Goal: Information Seeking & Learning: Learn about a topic

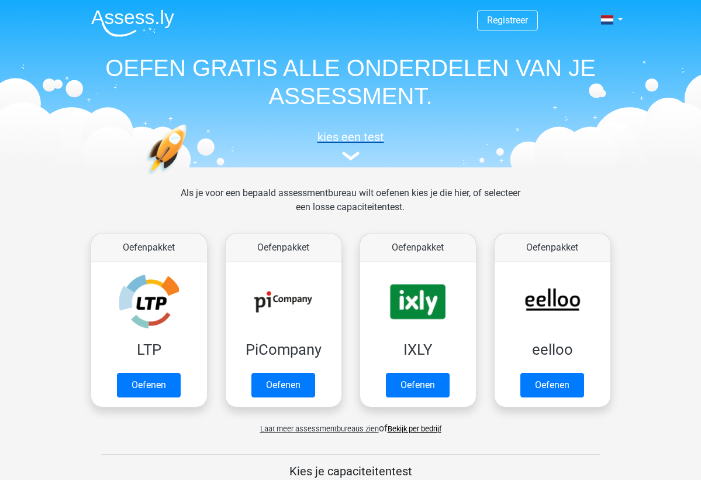
click at [357, 140] on h5 "kies een test" at bounding box center [351, 137] width 538 height 14
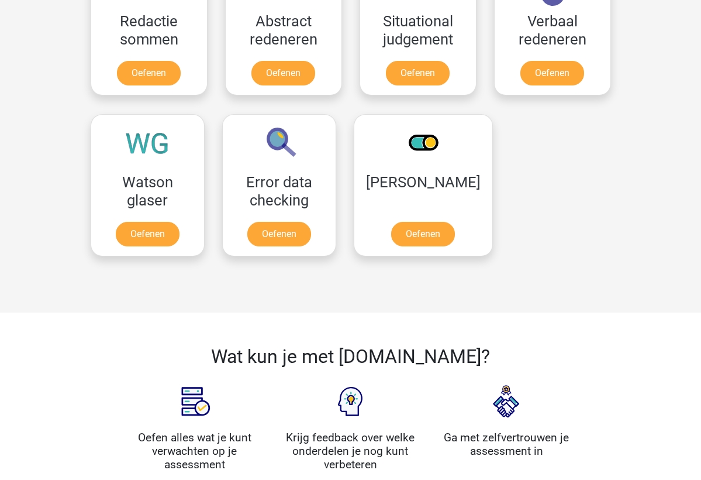
scroll to position [916, 0]
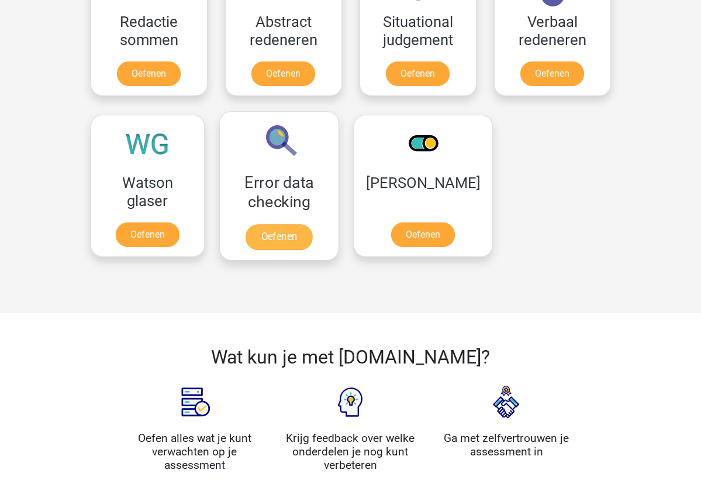
click at [311, 230] on link "Oefenen" at bounding box center [279, 237] width 67 height 26
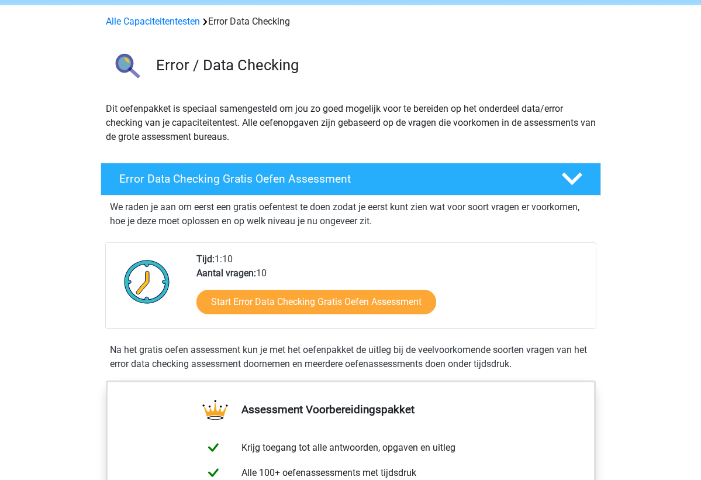
scroll to position [44, 0]
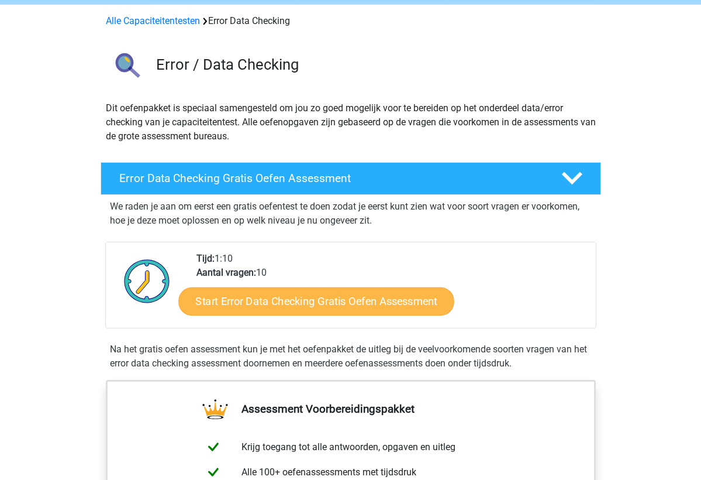
click at [321, 307] on link "Start Error Data Checking Gratis Oefen Assessment" at bounding box center [316, 301] width 276 height 28
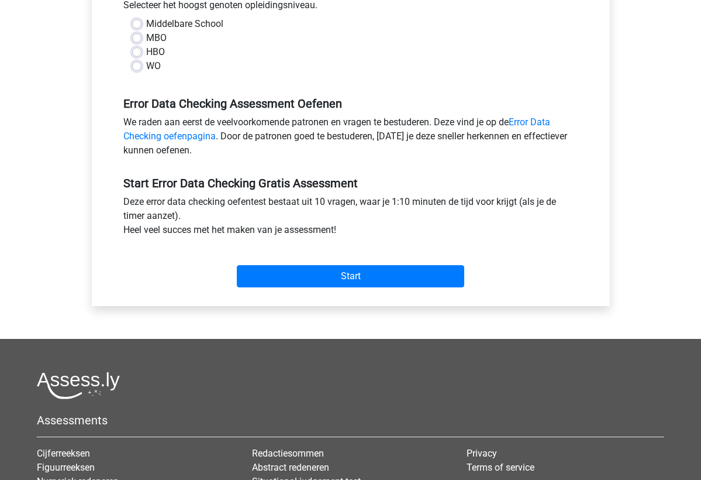
scroll to position [283, 0]
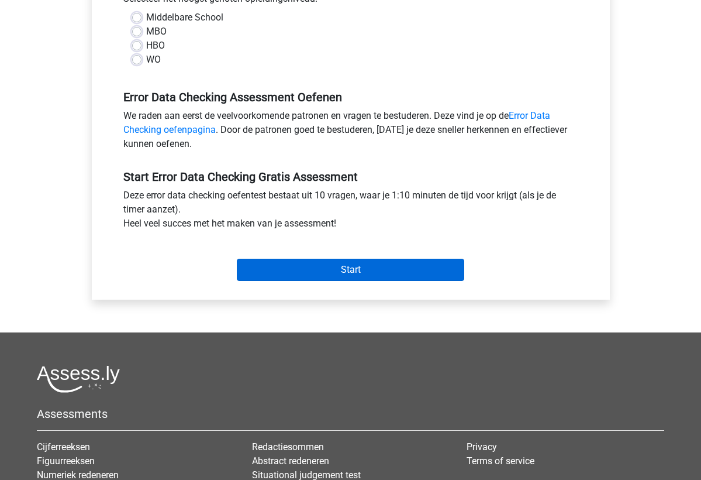
click at [349, 279] on input "Start" at bounding box center [350, 269] width 227 height 22
click at [359, 271] on input "Start" at bounding box center [350, 269] width 227 height 22
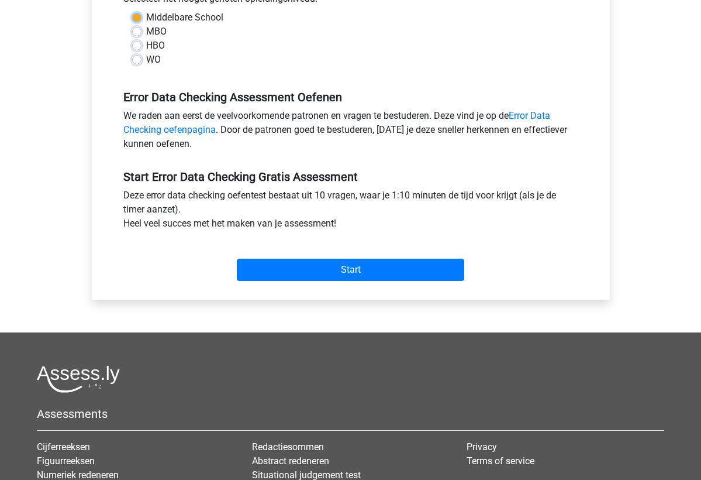
scroll to position [247, 0]
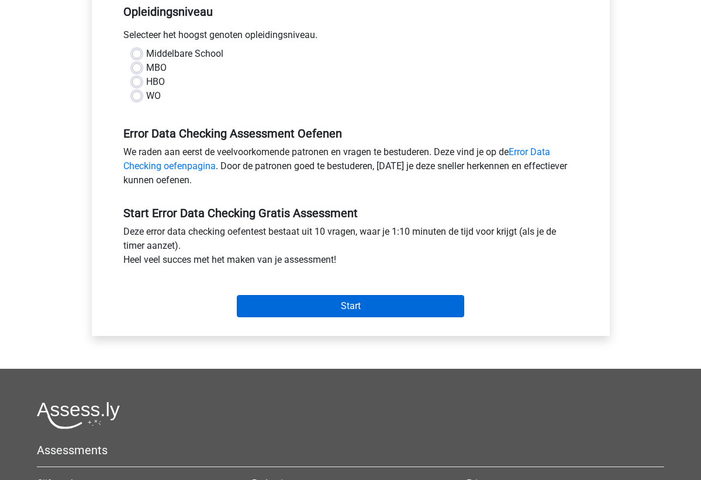
click at [378, 309] on input "Start" at bounding box center [350, 306] width 227 height 22
click at [371, 312] on input "Start" at bounding box center [350, 306] width 227 height 22
click at [312, 309] on input "Start" at bounding box center [350, 306] width 227 height 22
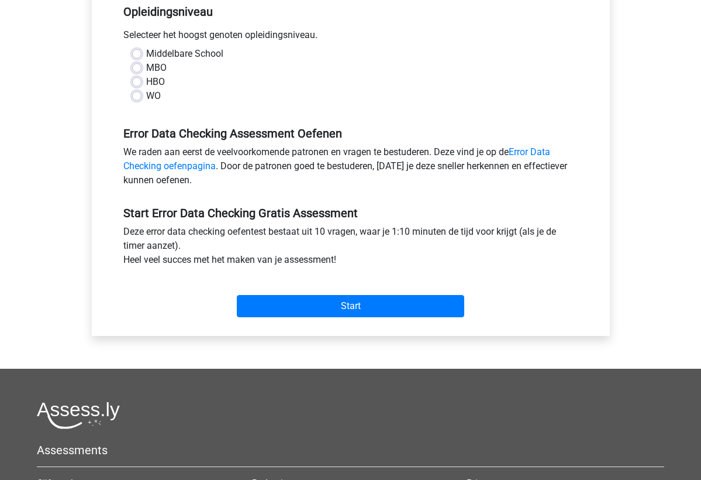
click at [137, 74] on div "MBO" at bounding box center [350, 68] width 437 height 14
click at [146, 57] on label "Middelbare School" at bounding box center [184, 54] width 77 height 14
click at [134, 57] on input "Middelbare School" at bounding box center [136, 53] width 9 height 12
radio input "true"
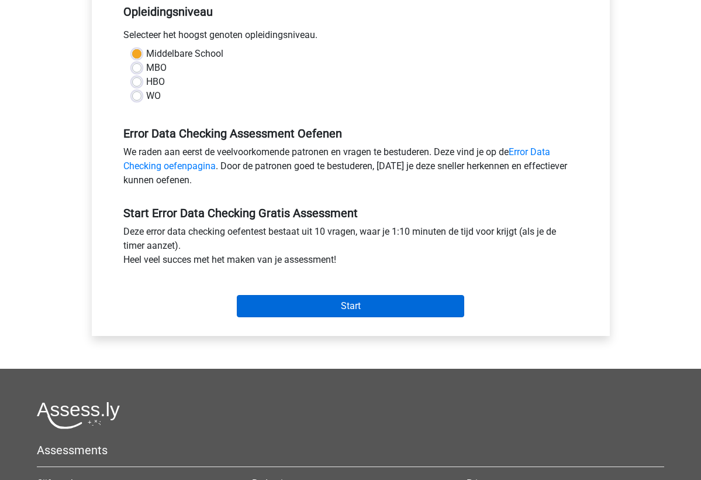
click at [341, 311] on input "Start" at bounding box center [350, 306] width 227 height 22
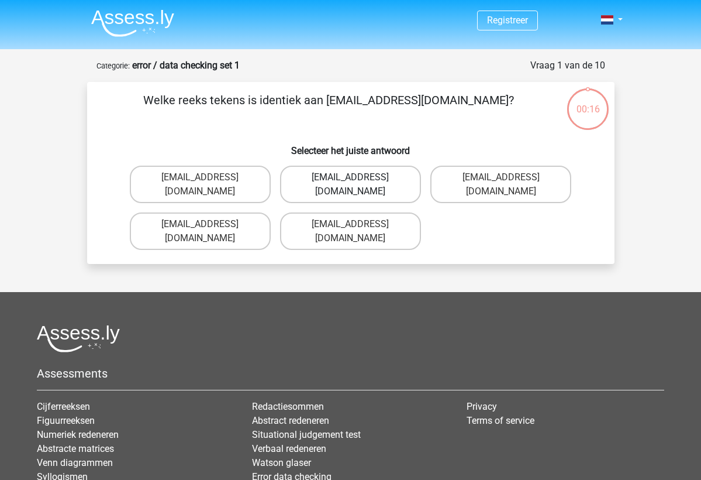
click at [333, 176] on label "Evie_Meade@jointmail.com.uk" at bounding box center [350, 183] width 141 height 37
click at [350, 177] on input "Evie_Meade@jointmail.com.uk" at bounding box center [354, 181] width 8 height 8
radio input "true"
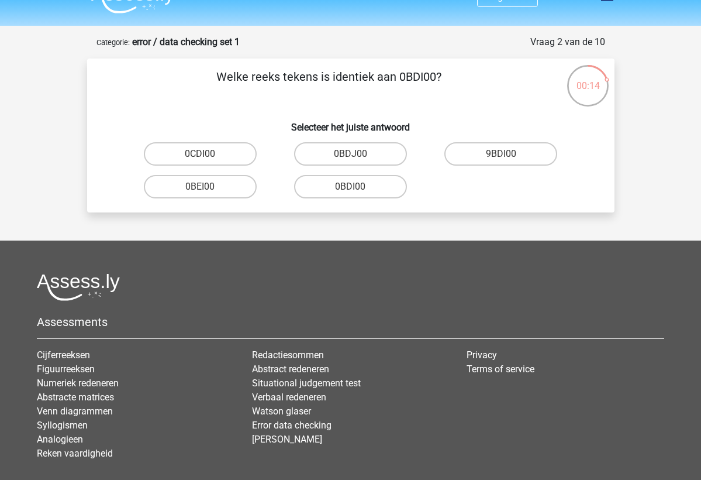
scroll to position [22, 0]
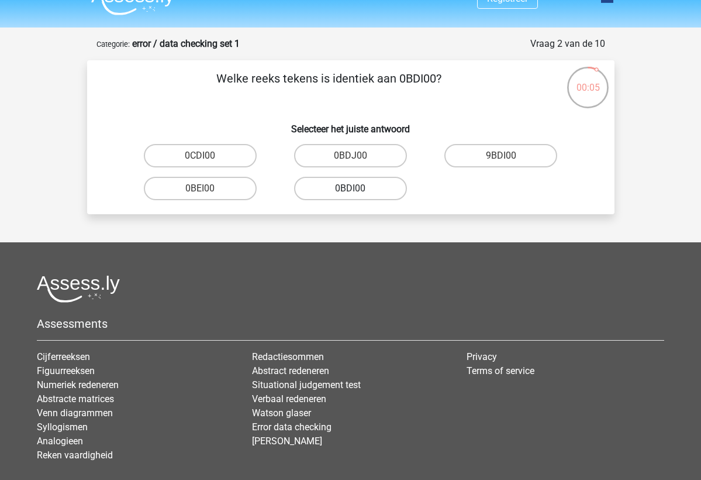
click at [333, 189] on label "0BDI00" at bounding box center [350, 188] width 113 height 23
click at [350, 189] on input "0BDI00" at bounding box center [354, 192] width 8 height 8
radio input "true"
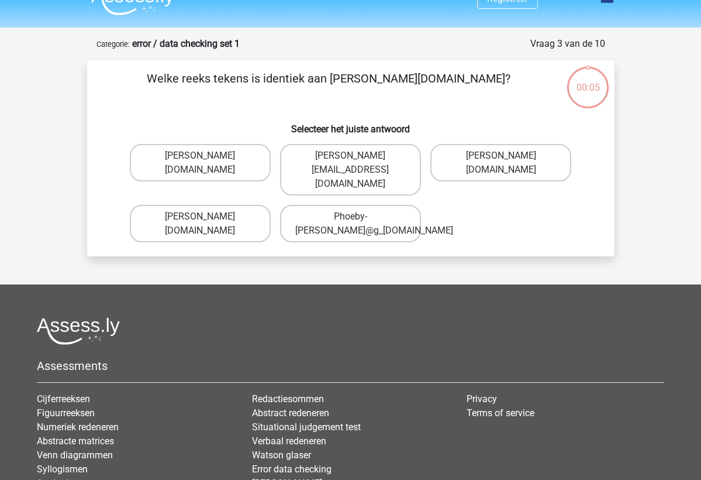
scroll to position [58, 0]
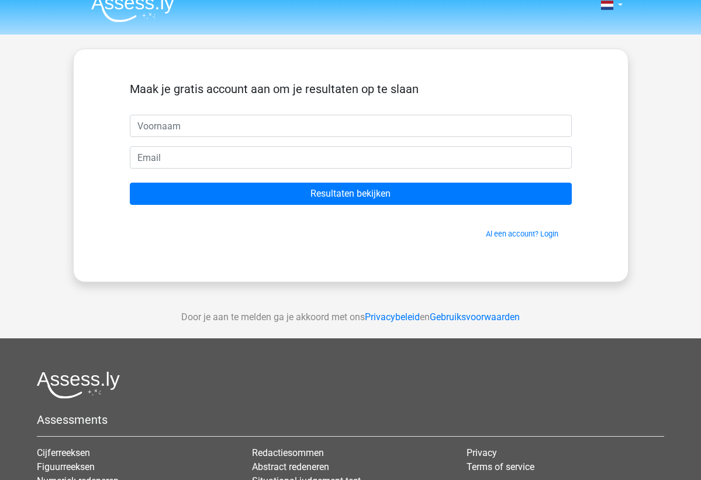
scroll to position [18, 0]
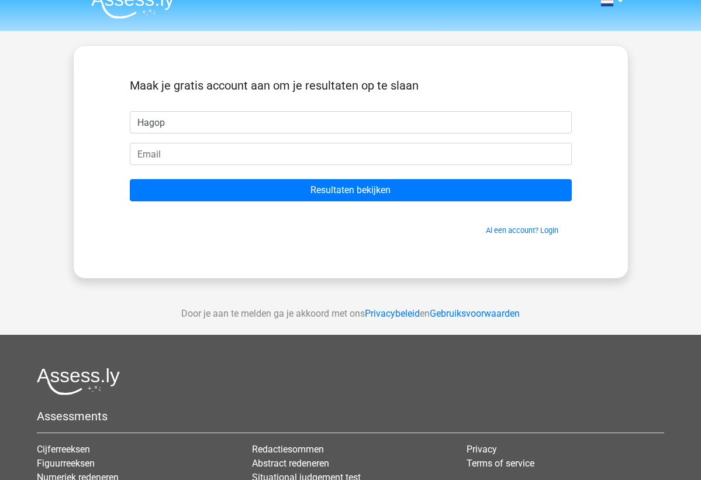
type input "Hagop"
click at [374, 168] on form "Maak je gratis account aan om je resultaten op te slaan Hagop Resultaten bekijk…" at bounding box center [351, 156] width 442 height 157
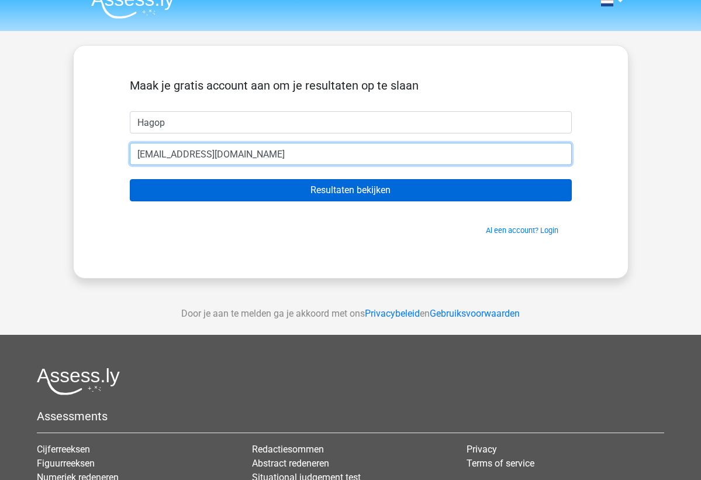
type input "hagopkederlarian07@gmail.com"
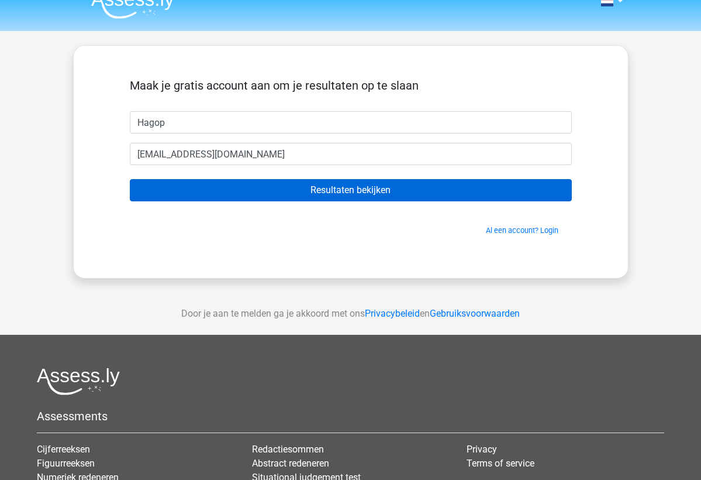
click at [383, 194] on input "Resultaten bekijken" at bounding box center [351, 190] width 442 height 22
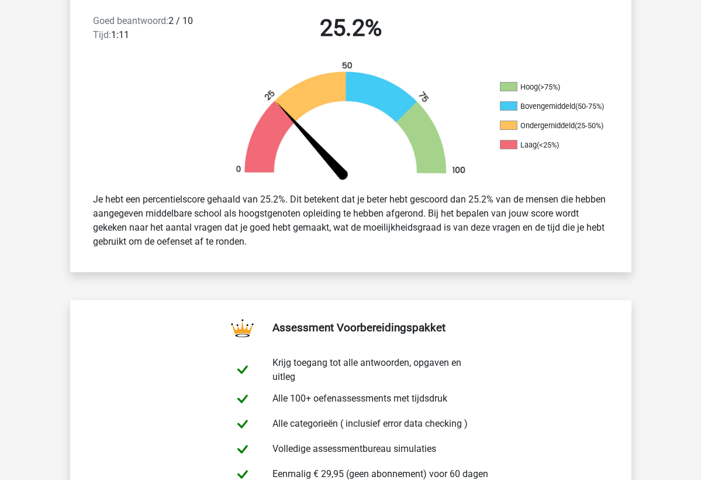
scroll to position [474, 0]
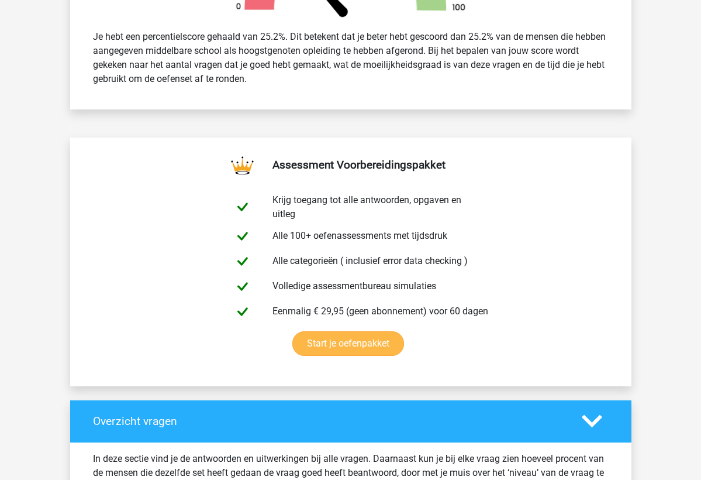
click at [341, 339] on link "Start je oefenpakket" at bounding box center [348, 343] width 112 height 25
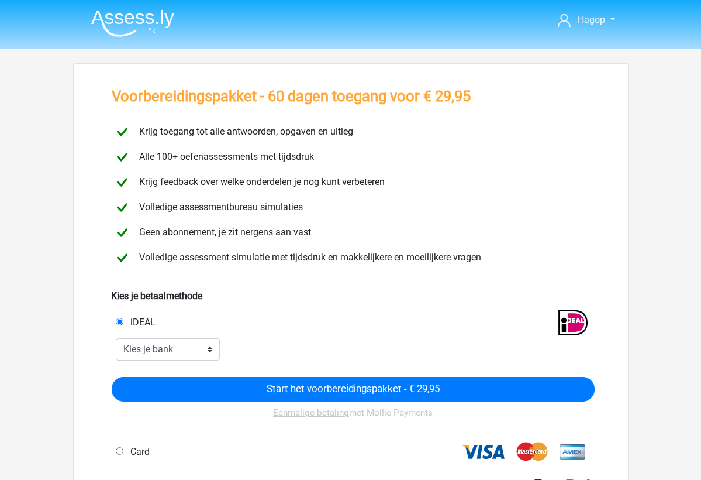
click at [157, 29] on img at bounding box center [132, 22] width 83 height 27
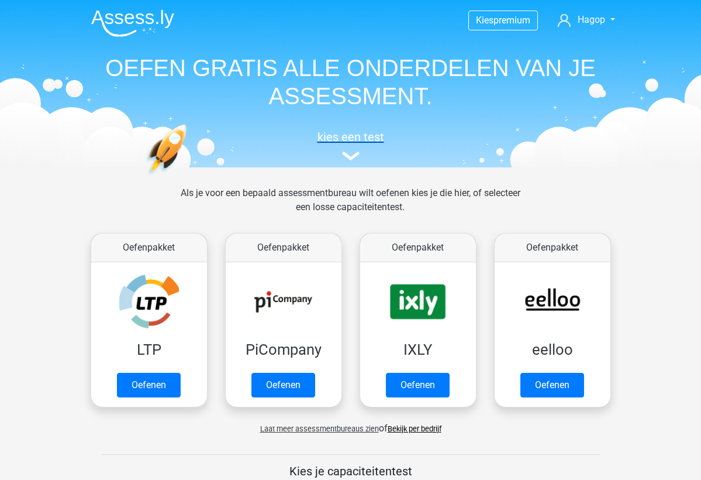
click at [347, 157] on img at bounding box center [351, 155] width 18 height 9
click at [505, 26] on span "premium" at bounding box center [512, 20] width 37 height 11
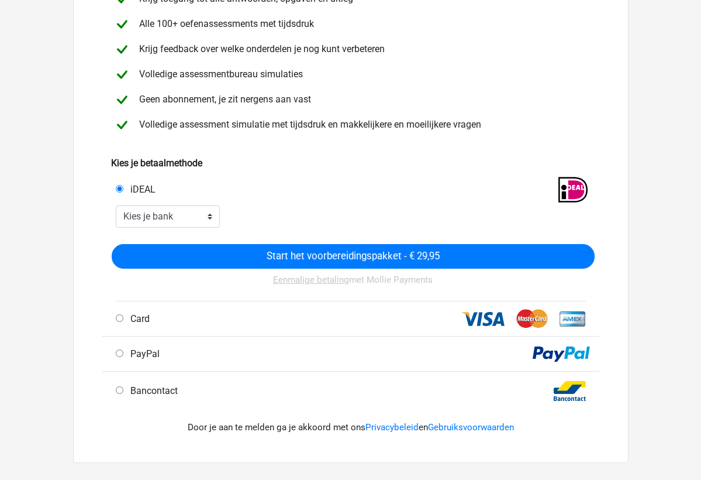
scroll to position [137, 0]
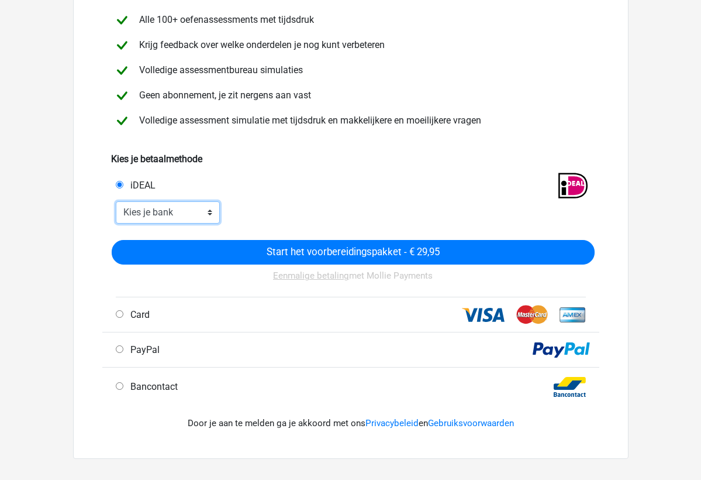
select select "ideal_ASNBNL21"
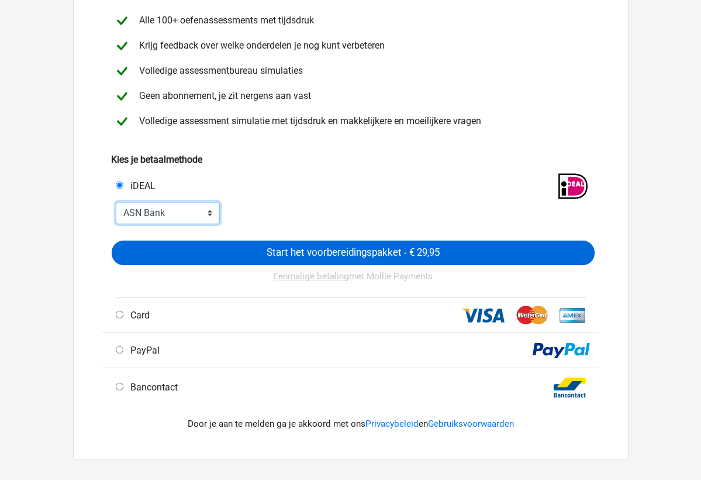
scroll to position [132, 0]
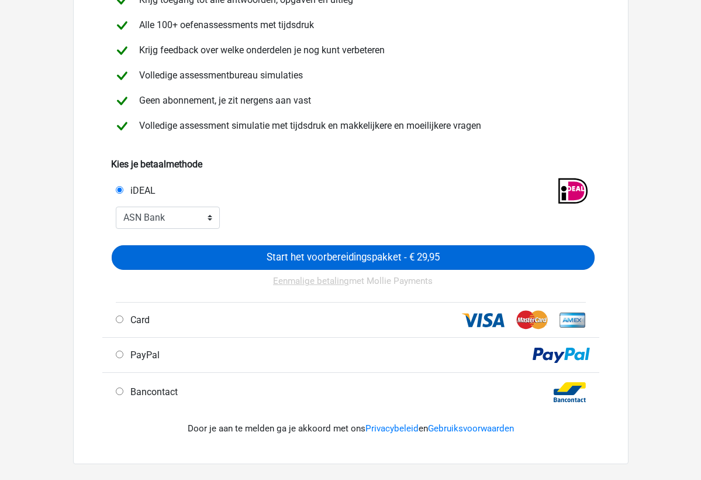
click at [354, 254] on input "Start het voorbereidingspakket - € 29,95" at bounding box center [353, 257] width 483 height 25
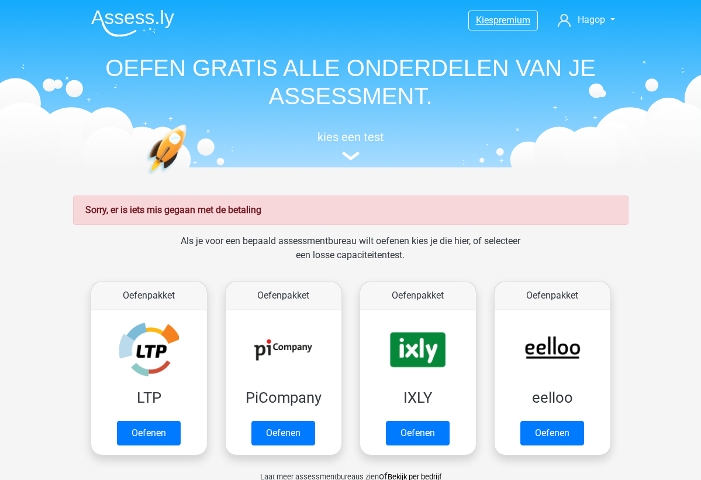
click at [507, 21] on span "premium" at bounding box center [512, 20] width 37 height 11
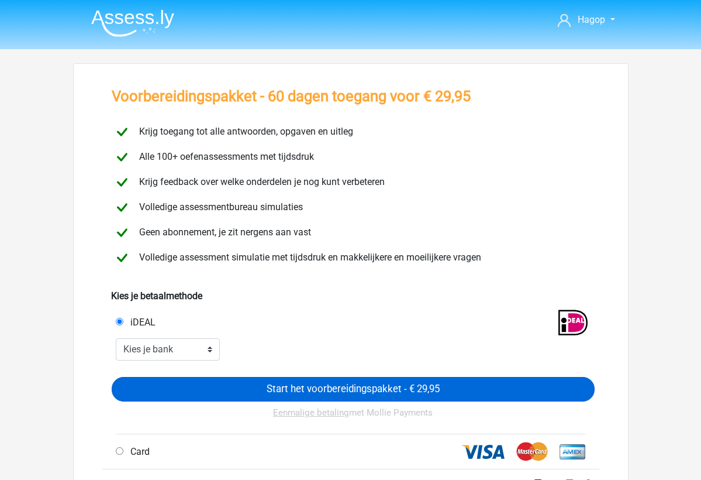
click at [375, 381] on input "Start het voorbereidingspakket - € 29,95" at bounding box center [353, 389] width 483 height 25
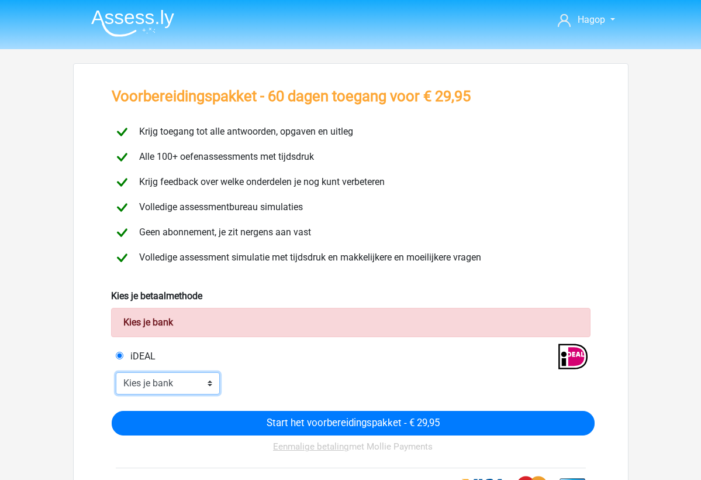
select select "ideal_ASNBNL21"
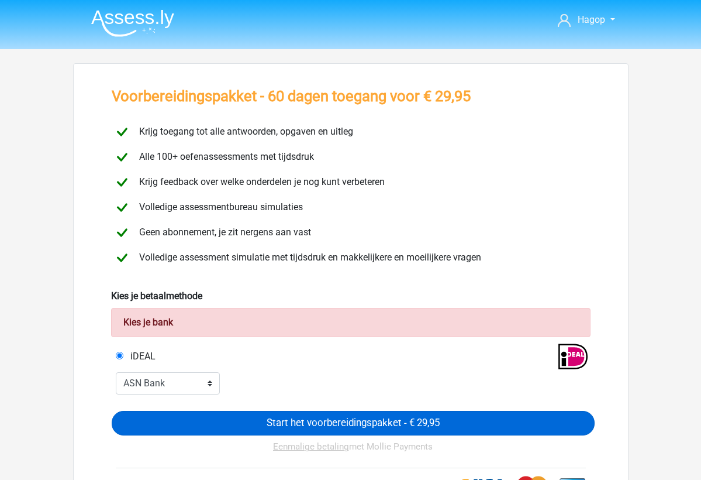
click at [263, 420] on input "Start het voorbereidingspakket - € 29,95" at bounding box center [353, 423] width 483 height 25
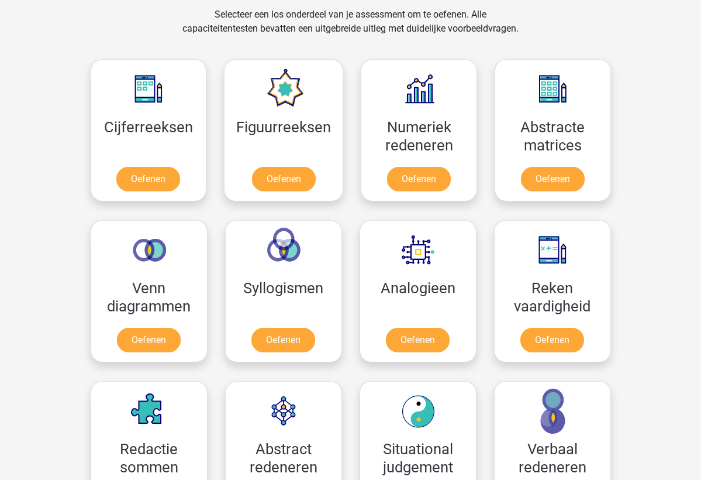
scroll to position [805, 0]
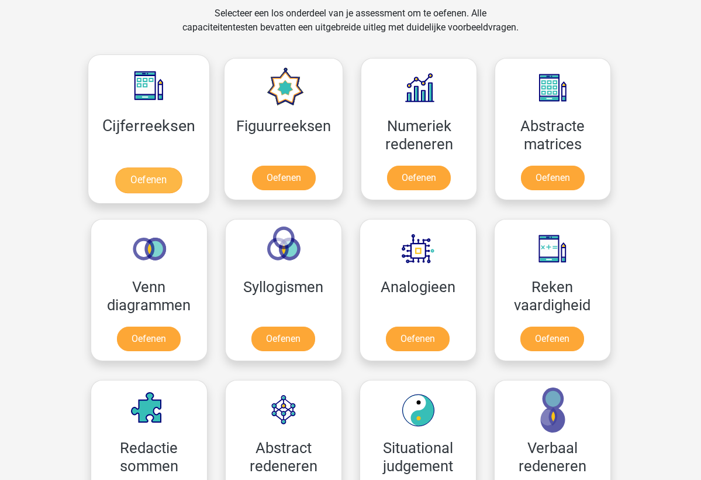
click at [149, 180] on link "Oefenen" at bounding box center [148, 180] width 67 height 26
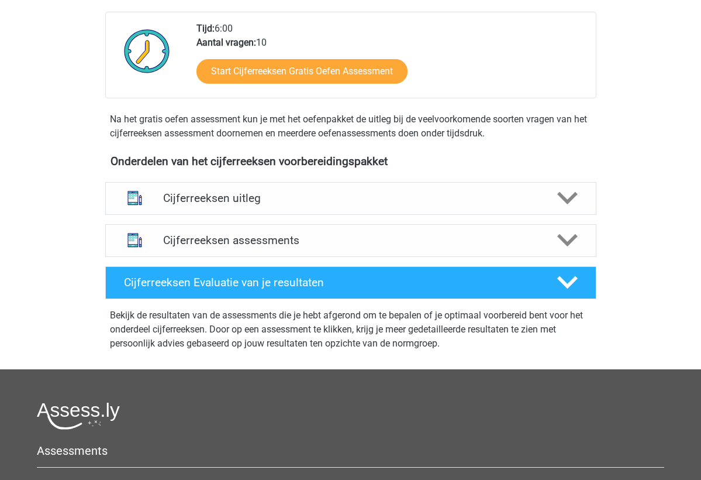
scroll to position [301, 0]
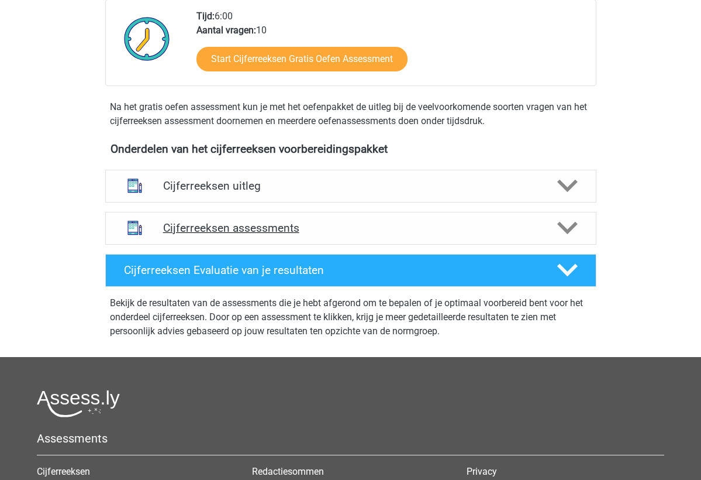
click at [386, 234] on h4 "Cijferreeksen assessments" at bounding box center [350, 227] width 375 height 13
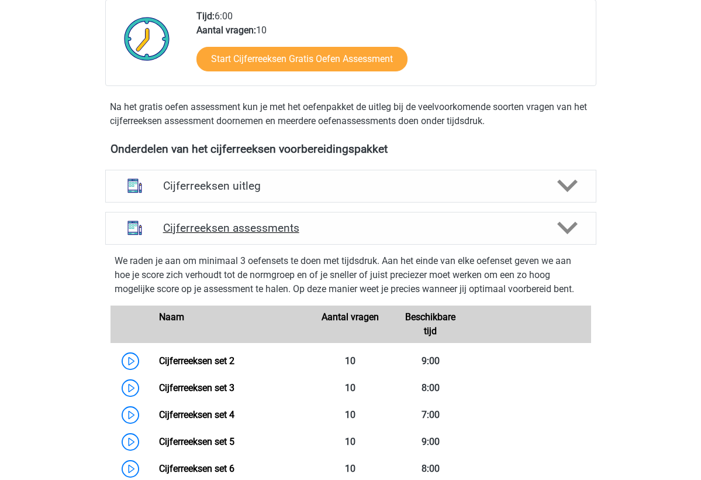
click at [386, 234] on h4 "Cijferreeksen assessments" at bounding box center [350, 227] width 375 height 13
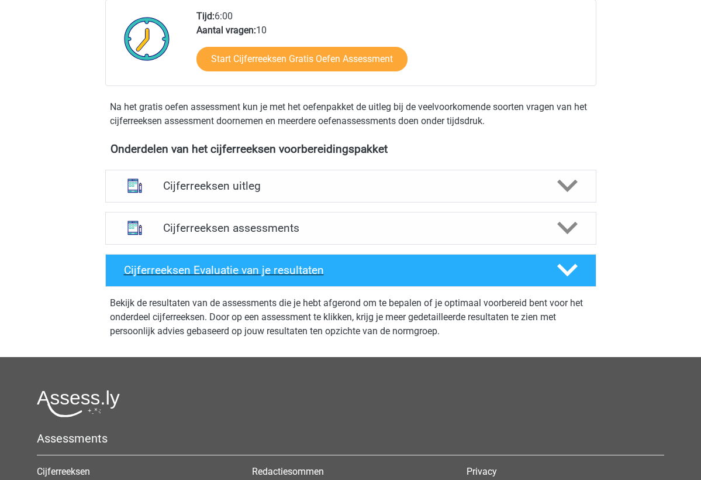
click at [398, 277] on h4 "Cijferreeksen Evaluatie van je resultaten" at bounding box center [331, 269] width 415 height 13
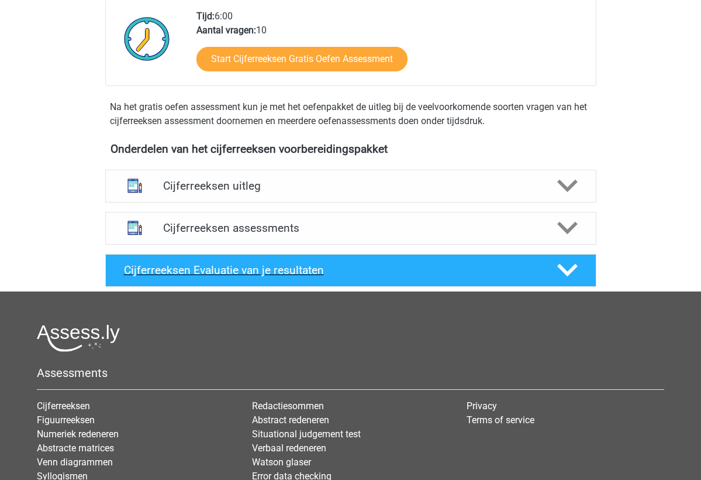
click at [398, 277] on h4 "Cijferreeksen Evaluatie van je resultaten" at bounding box center [331, 269] width 415 height 13
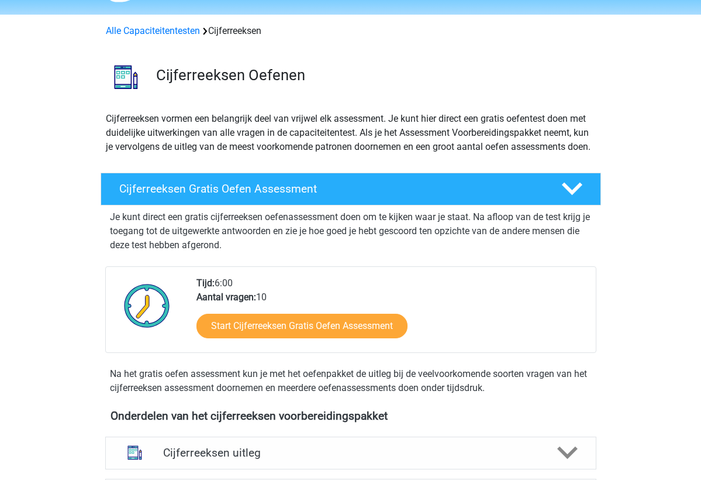
scroll to position [33, 0]
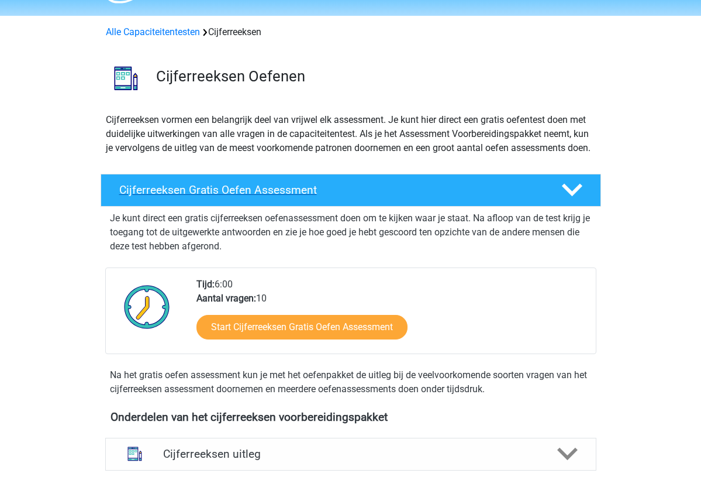
click at [413, 196] on h4 "Cijferreeksen Gratis Oefen Assessment" at bounding box center [330, 189] width 423 height 13
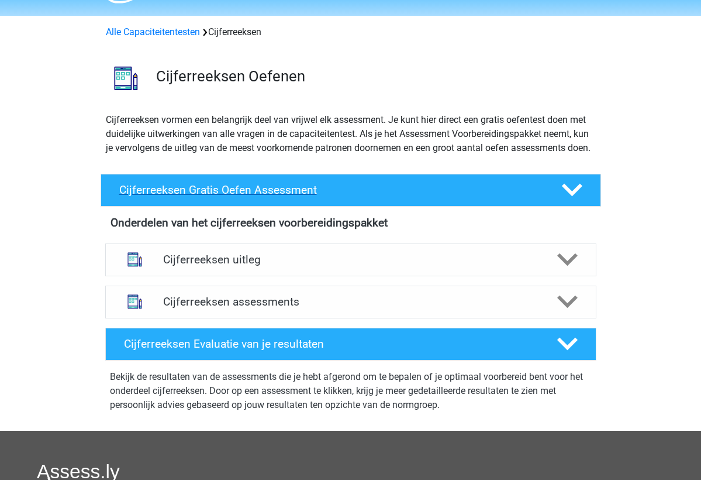
click at [413, 196] on h4 "Cijferreeksen Gratis Oefen Assessment" at bounding box center [330, 189] width 423 height 13
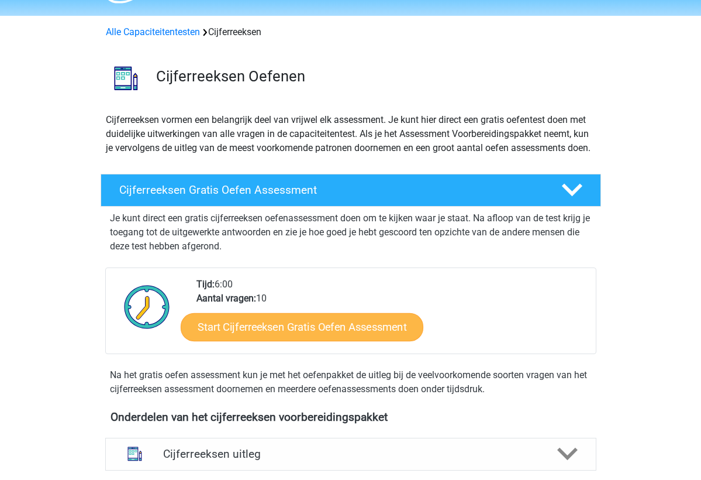
click at [339, 340] on link "Start Cijferreeksen Gratis Oefen Assessment" at bounding box center [302, 326] width 243 height 28
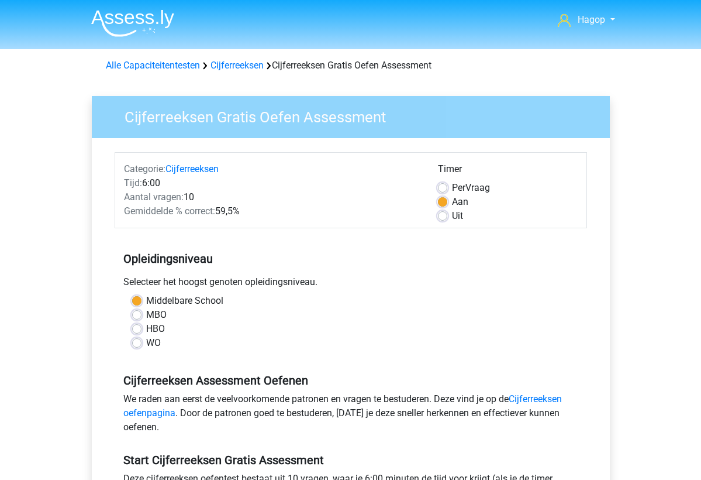
click at [452, 187] on label "Per Vraag" at bounding box center [471, 188] width 38 height 14
click at [444, 187] on input "Per Vraag" at bounding box center [442, 187] width 9 height 12
radio input "true"
click at [452, 202] on label "Aan" at bounding box center [460, 202] width 16 height 14
click at [440, 202] on input "Aan" at bounding box center [442, 201] width 9 height 12
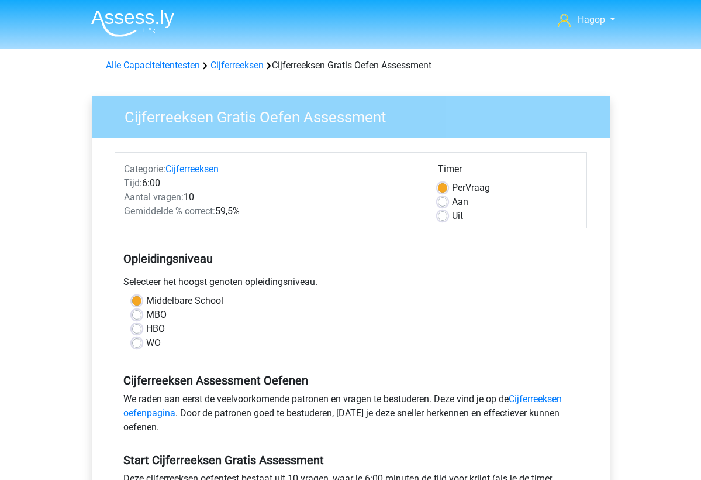
radio input "true"
click at [452, 216] on label "Uit" at bounding box center [457, 216] width 11 height 14
click at [444, 216] on input "Uit" at bounding box center [442, 215] width 9 height 12
radio input "true"
click at [452, 205] on label "Aan" at bounding box center [460, 202] width 16 height 14
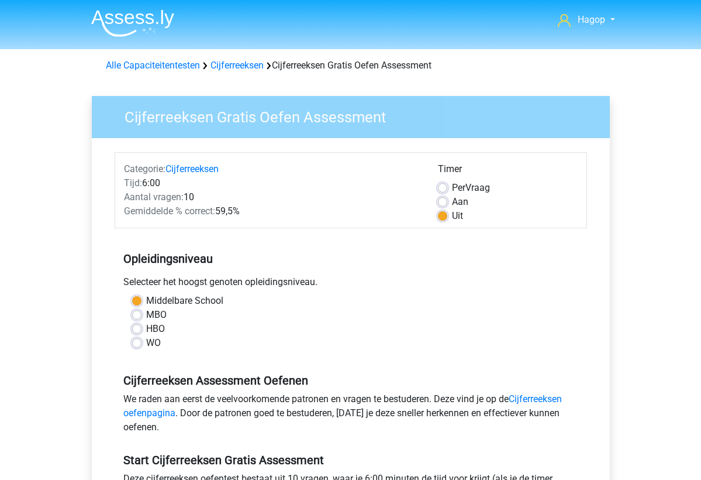
click at [444, 205] on input "Aan" at bounding box center [442, 201] width 9 height 12
radio input "true"
click at [146, 305] on label "Middelbare School" at bounding box center [184, 301] width 77 height 14
click at [136, 305] on input "Middelbare School" at bounding box center [136, 300] width 9 height 12
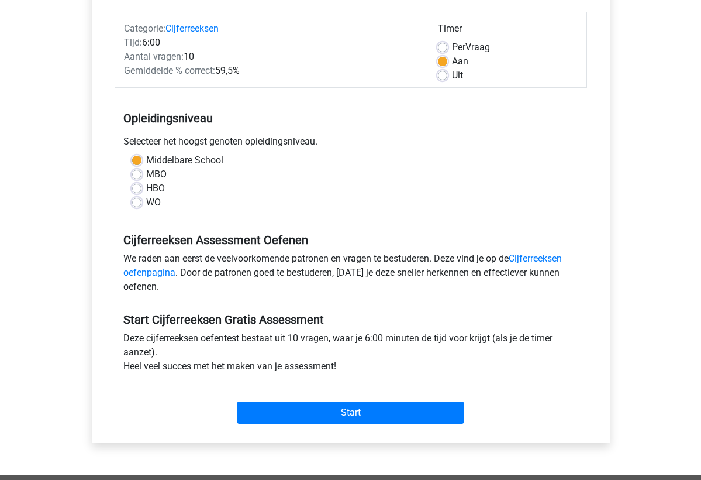
scroll to position [140, 0]
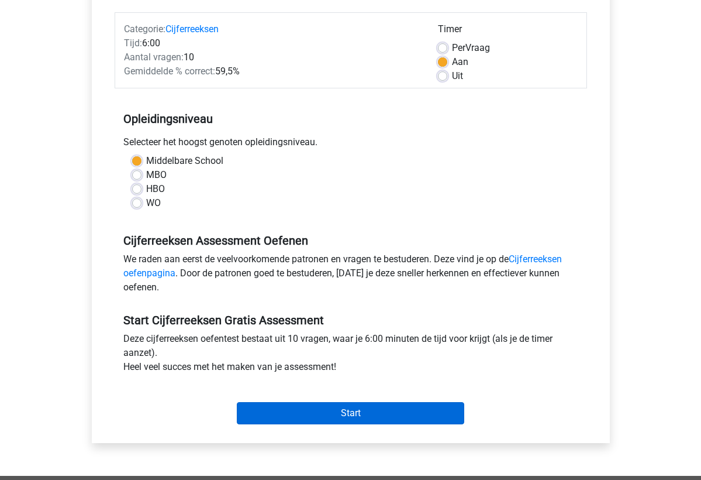
click at [297, 415] on input "Start" at bounding box center [350, 413] width 227 height 22
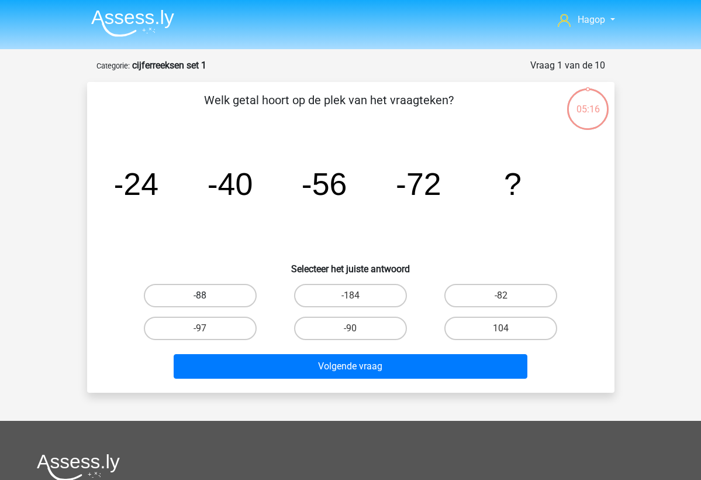
click at [225, 299] on label "-88" at bounding box center [200, 295] width 113 height 23
click at [208, 299] on input "-88" at bounding box center [204, 299] width 8 height 8
radio input "true"
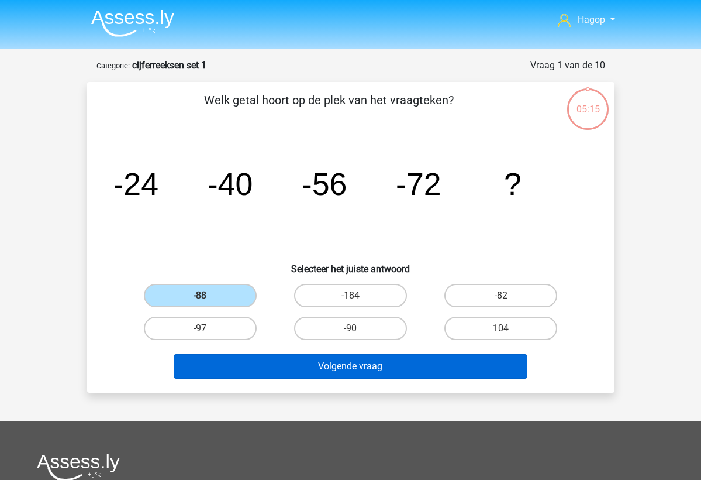
click at [336, 371] on button "Volgende vraag" at bounding box center [351, 366] width 354 height 25
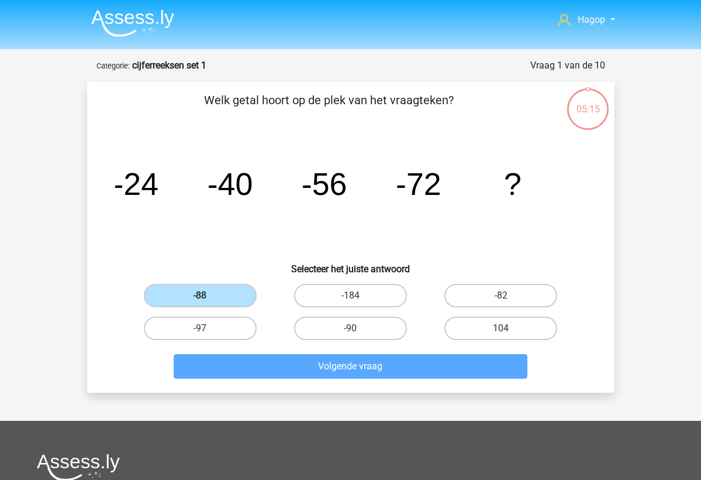
scroll to position [58, 0]
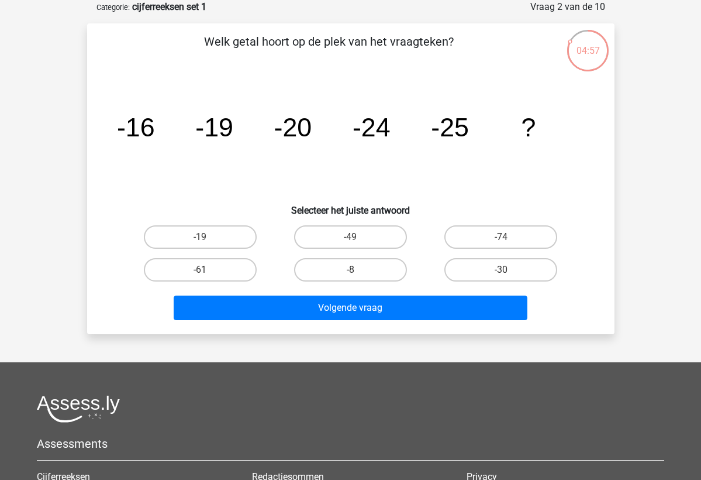
click at [508, 271] on input "-30" at bounding box center [505, 274] width 8 height 8
radio input "true"
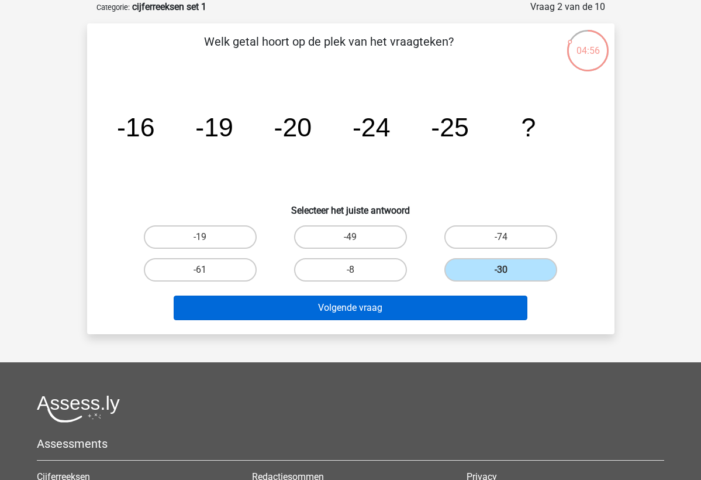
click at [475, 313] on button "Volgende vraag" at bounding box center [351, 307] width 354 height 25
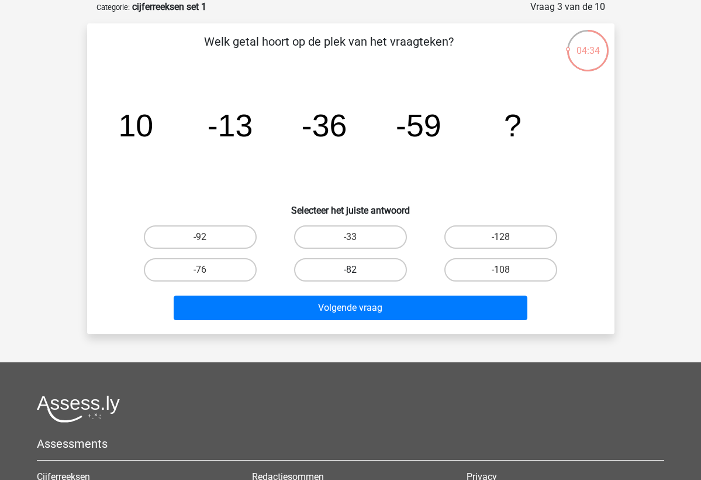
click at [348, 271] on label "-82" at bounding box center [350, 269] width 113 height 23
click at [350, 271] on input "-82" at bounding box center [354, 274] width 8 height 8
radio input "true"
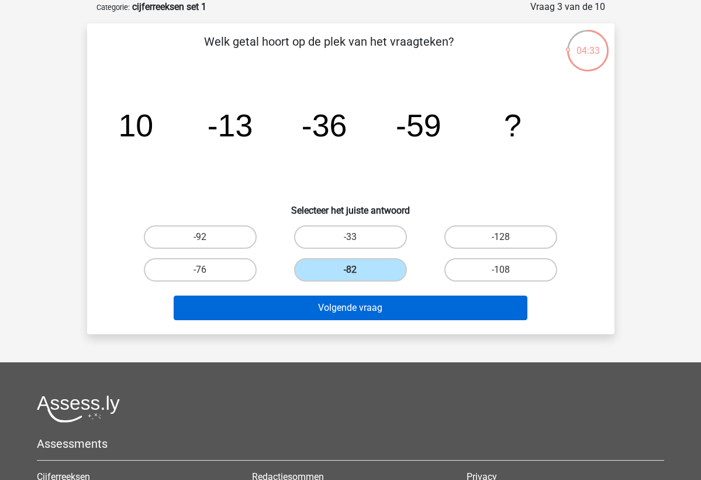
click at [363, 312] on button "Volgende vraag" at bounding box center [351, 307] width 354 height 25
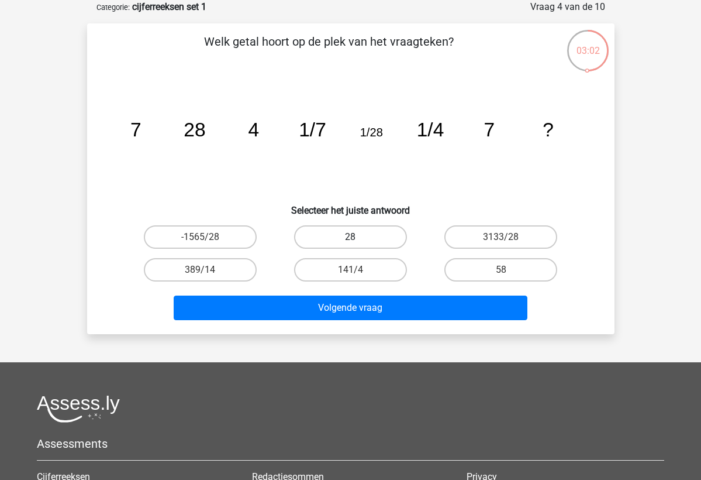
click at [365, 247] on label "28" at bounding box center [350, 236] width 113 height 23
click at [358, 244] on input "28" at bounding box center [354, 241] width 8 height 8
radio input "true"
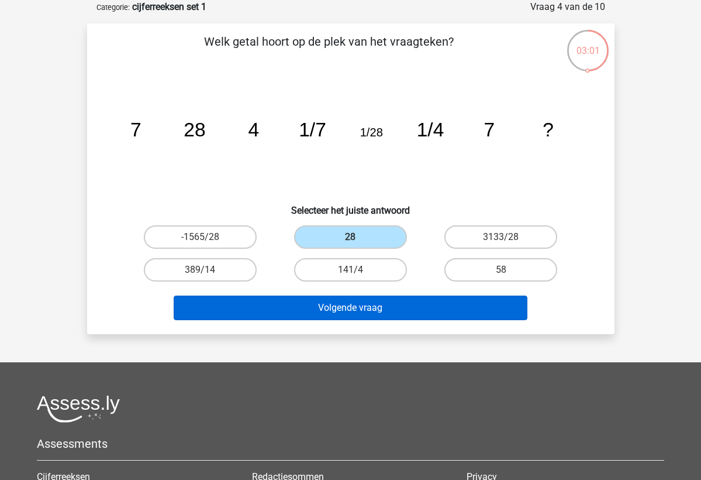
click at [367, 310] on button "Volgende vraag" at bounding box center [351, 307] width 354 height 25
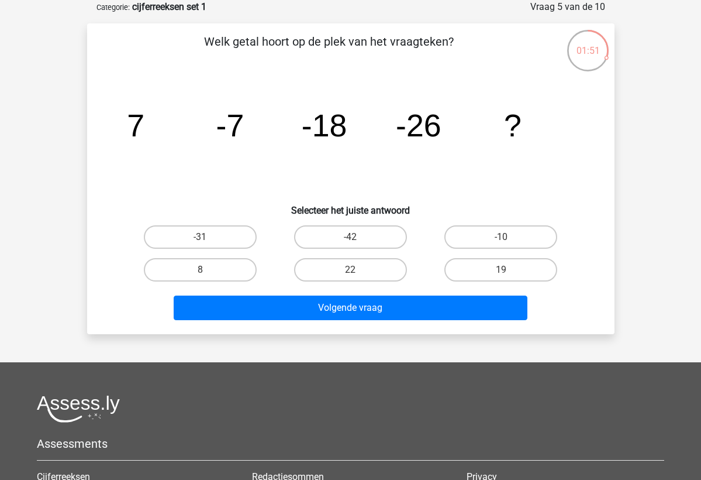
click at [503, 240] on input "-10" at bounding box center [505, 241] width 8 height 8
radio input "true"
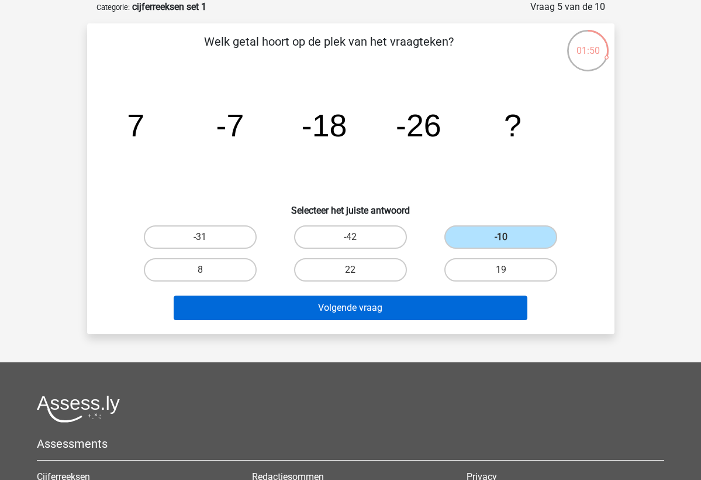
click at [455, 315] on button "Volgende vraag" at bounding box center [351, 307] width 354 height 25
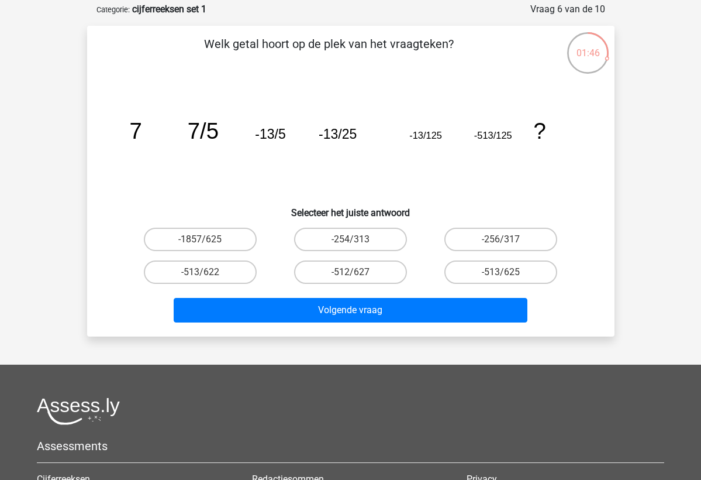
scroll to position [21, 0]
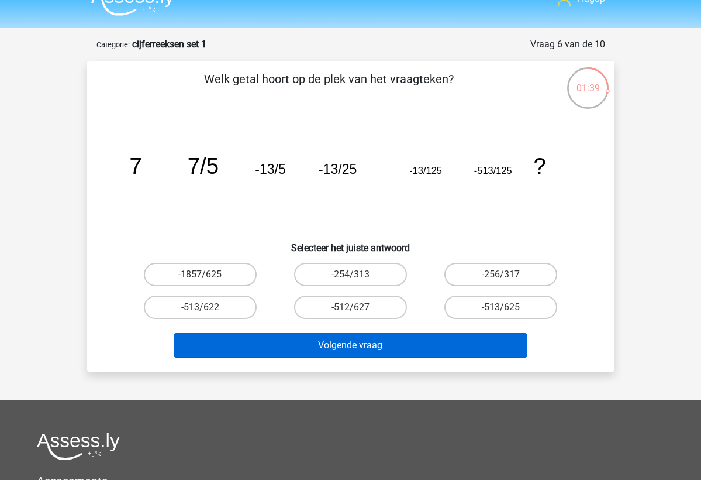
click at [419, 349] on button "Volgende vraag" at bounding box center [351, 345] width 354 height 25
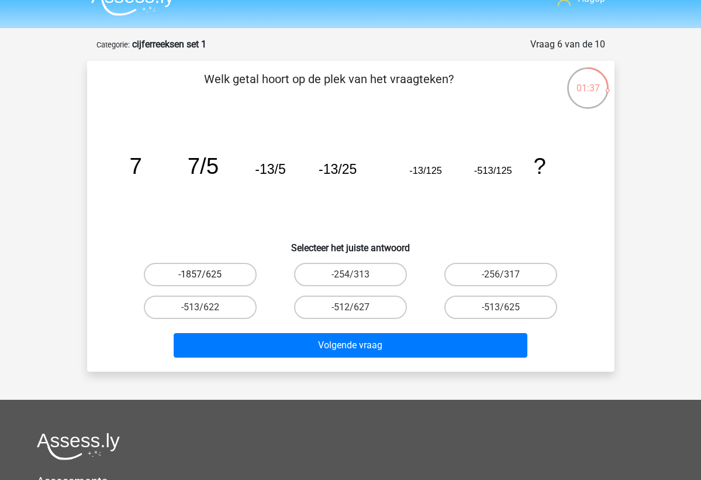
click at [216, 268] on label "-1857/625" at bounding box center [200, 274] width 113 height 23
click at [208, 274] on input "-1857/625" at bounding box center [204, 278] width 8 height 8
radio input "true"
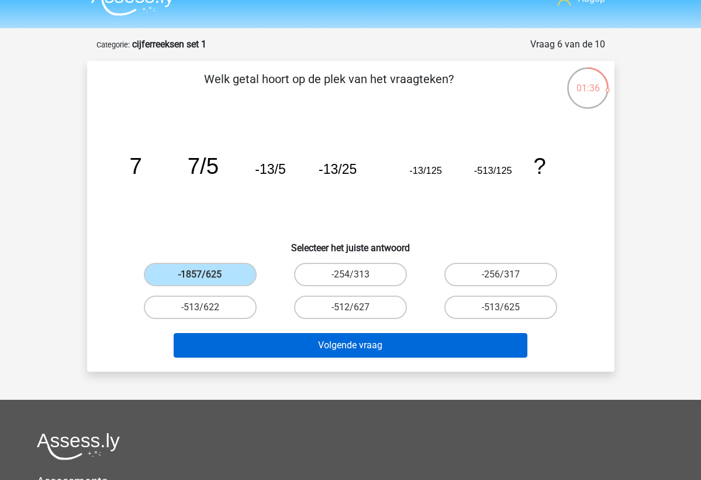
click at [278, 342] on button "Volgende vraag" at bounding box center [351, 345] width 354 height 25
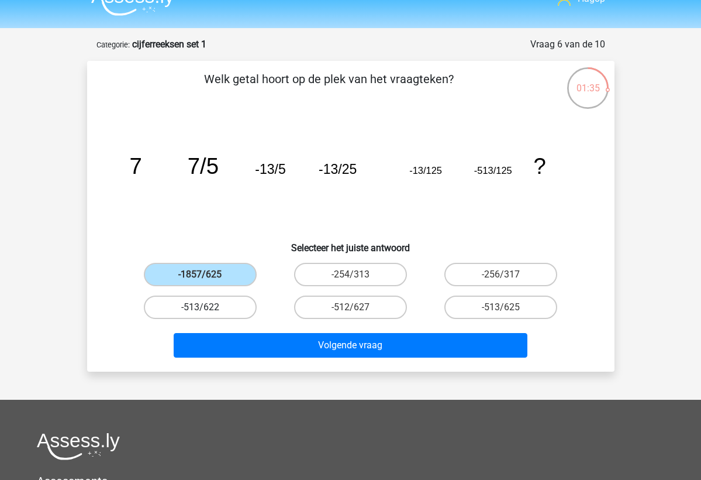
click at [213, 307] on label "-513/622" at bounding box center [200, 306] width 113 height 23
click at [208, 307] on input "-513/622" at bounding box center [204, 311] width 8 height 8
radio input "true"
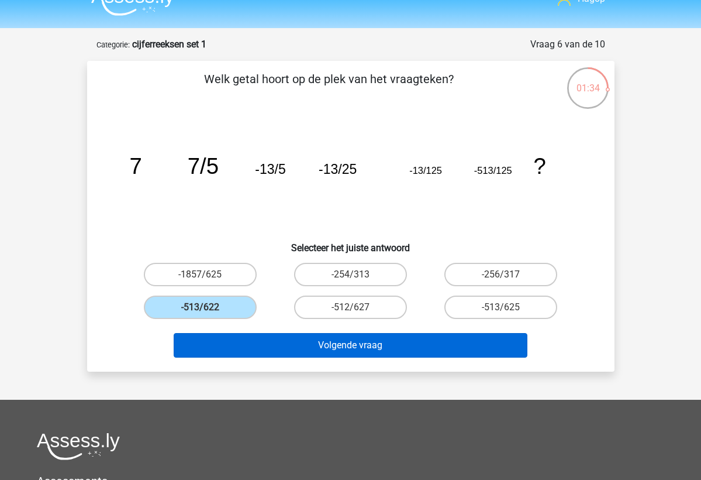
click at [251, 350] on button "Volgende vraag" at bounding box center [351, 345] width 354 height 25
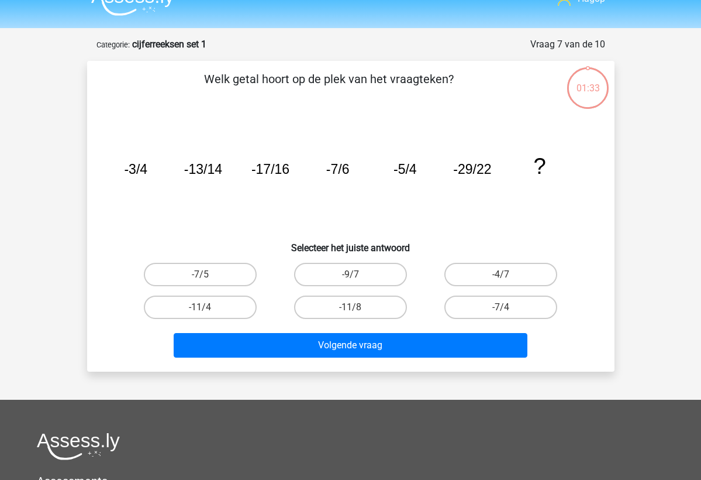
scroll to position [58, 0]
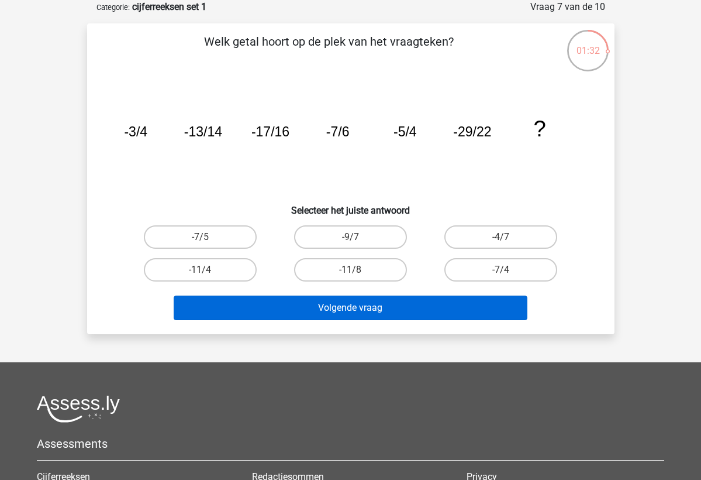
click at [303, 305] on button "Volgende vraag" at bounding box center [351, 307] width 354 height 25
click at [308, 309] on button "Volgende vraag" at bounding box center [351, 307] width 354 height 25
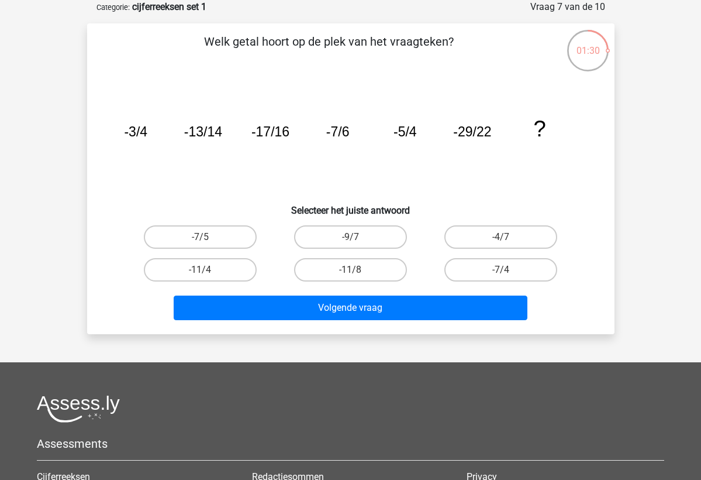
click at [252, 280] on div "-11/4" at bounding box center [200, 269] width 141 height 23
click at [238, 266] on label "-11/4" at bounding box center [200, 269] width 113 height 23
click at [208, 270] on input "-11/4" at bounding box center [204, 274] width 8 height 8
radio input "true"
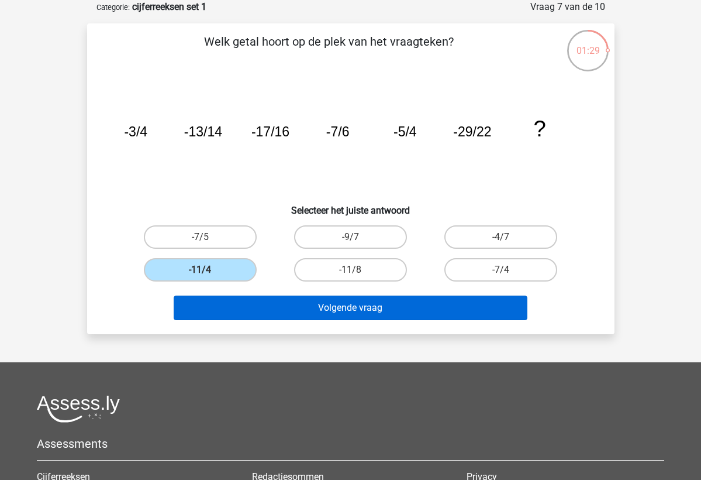
click at [281, 299] on button "Volgende vraag" at bounding box center [351, 307] width 354 height 25
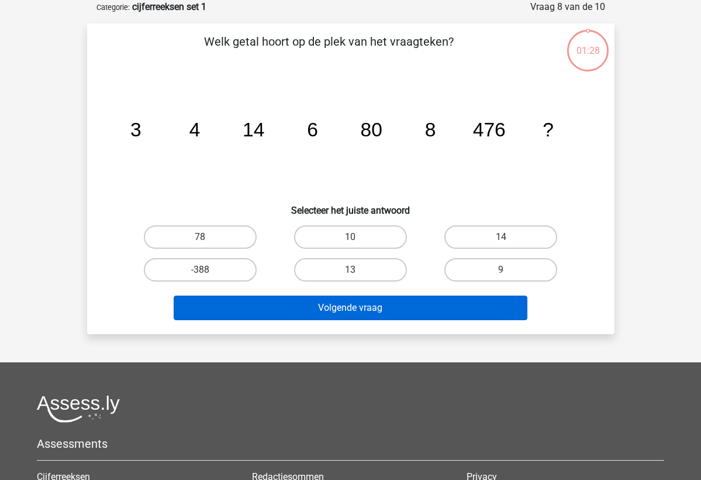
click at [289, 311] on button "Volgende vraag" at bounding box center [351, 307] width 354 height 25
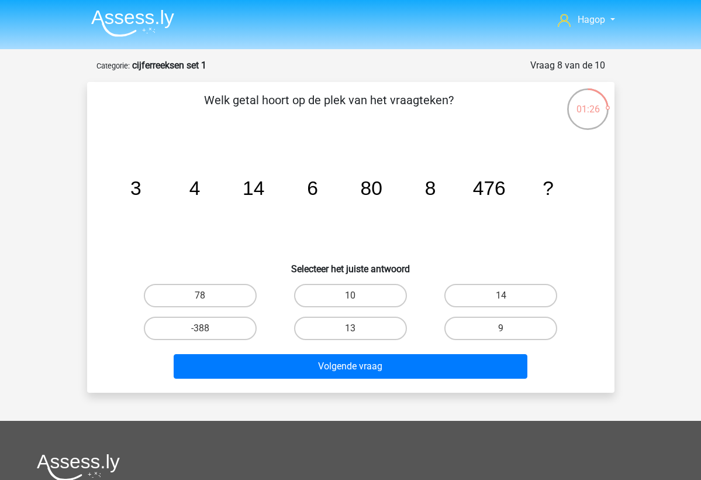
scroll to position [0, 0]
click at [297, 384] on div "Welk getal hoort op de plek van het vraagteken? image/svg+xml 3 4 14 6 80 8 476…" at bounding box center [350, 237] width 527 height 311
click at [355, 324] on label "13" at bounding box center [350, 327] width 113 height 23
click at [355, 328] on input "13" at bounding box center [354, 332] width 8 height 8
radio input "true"
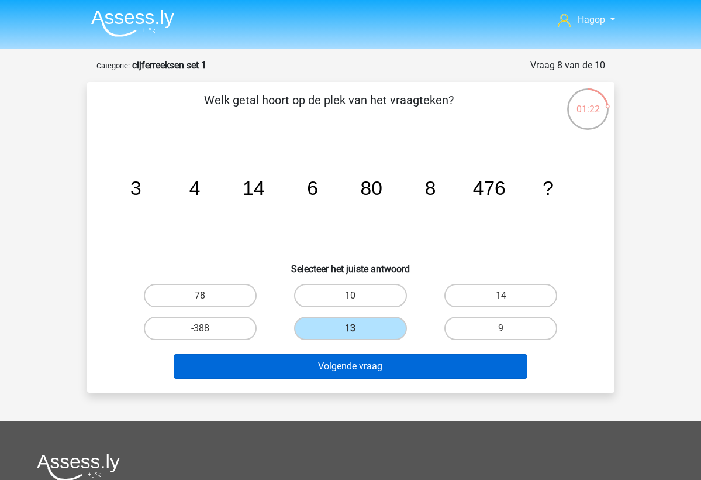
click at [336, 359] on button "Volgende vraag" at bounding box center [351, 366] width 354 height 25
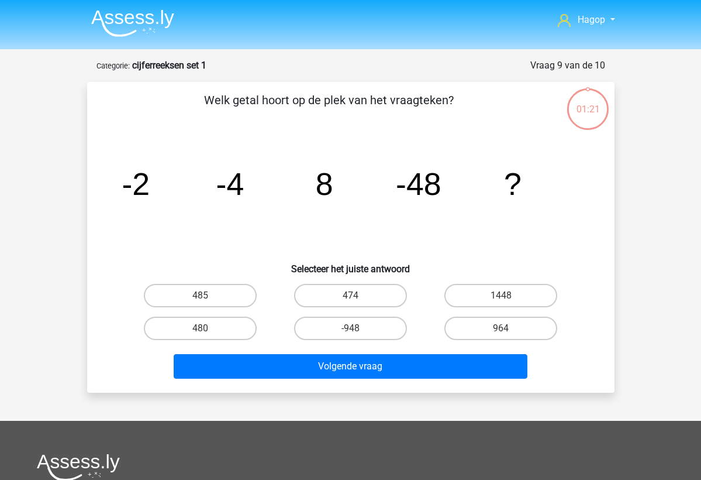
scroll to position [58, 0]
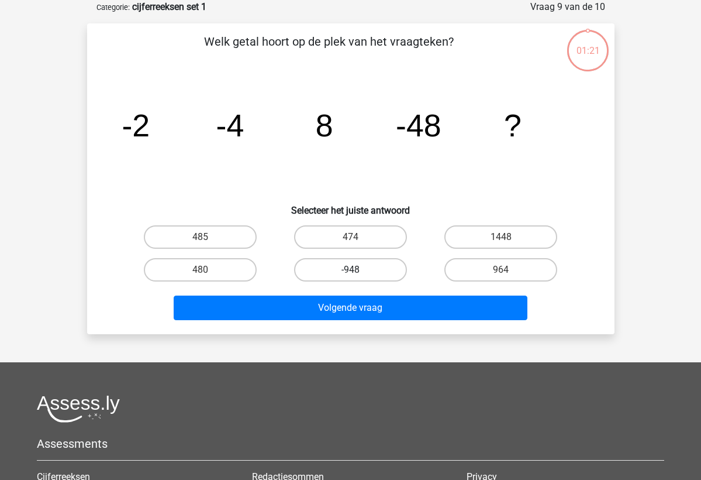
click at [378, 280] on label "-948" at bounding box center [350, 269] width 113 height 23
click at [358, 277] on input "-948" at bounding box center [354, 274] width 8 height 8
radio input "true"
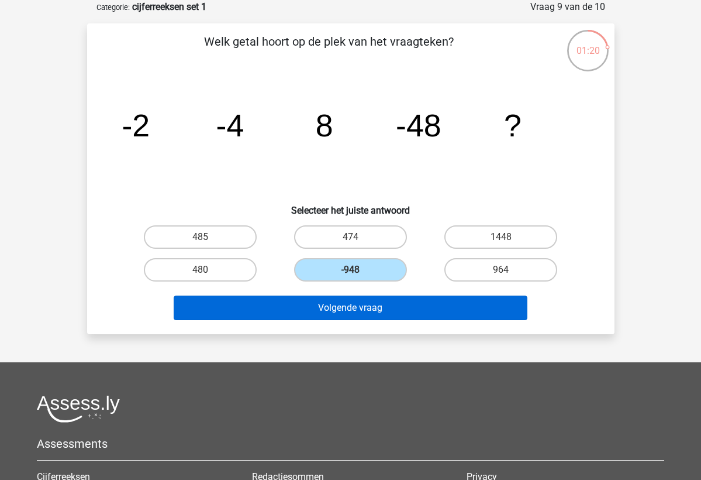
click at [374, 316] on button "Volgende vraag" at bounding box center [351, 307] width 354 height 25
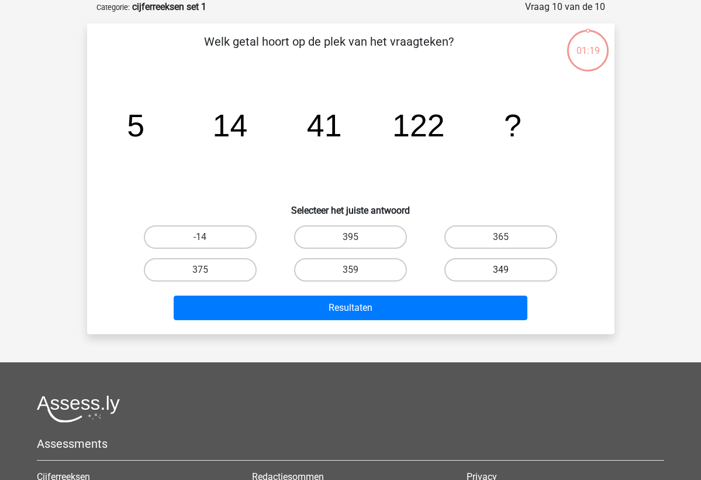
click at [480, 270] on label "349" at bounding box center [500, 269] width 113 height 23
click at [501, 270] on input "349" at bounding box center [505, 274] width 8 height 8
radio input "true"
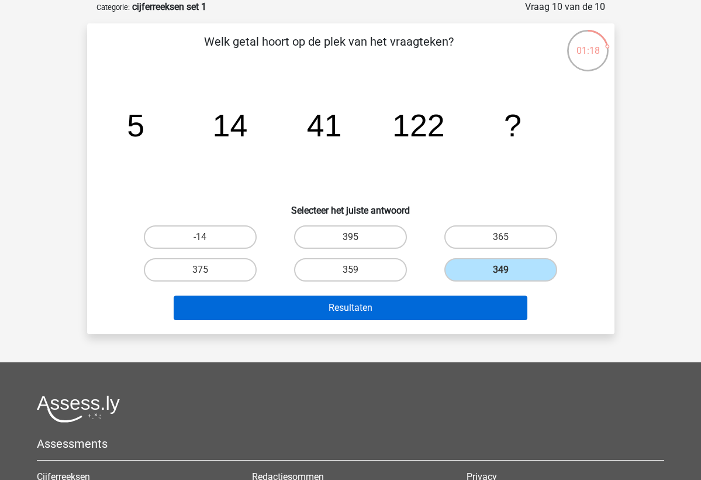
click at [446, 304] on button "Resultaten" at bounding box center [351, 307] width 354 height 25
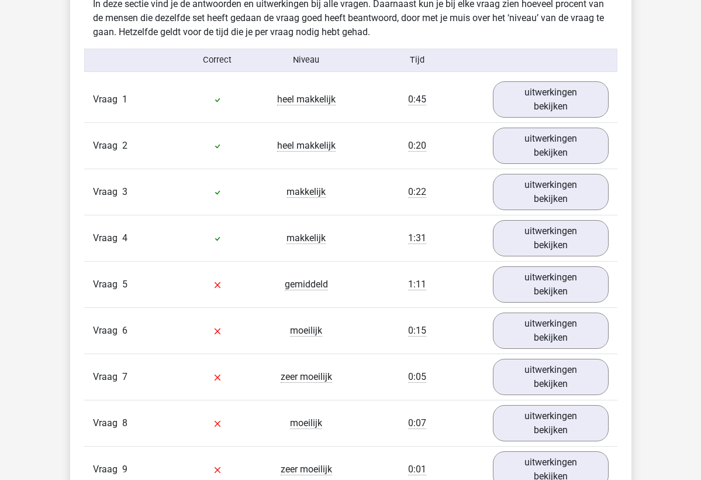
scroll to position [716, 0]
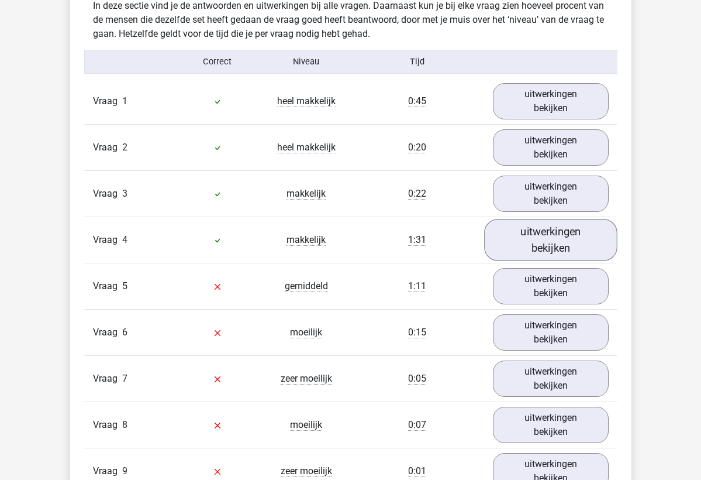
click at [532, 243] on link "uitwerkingen bekijken" at bounding box center [550, 240] width 133 height 42
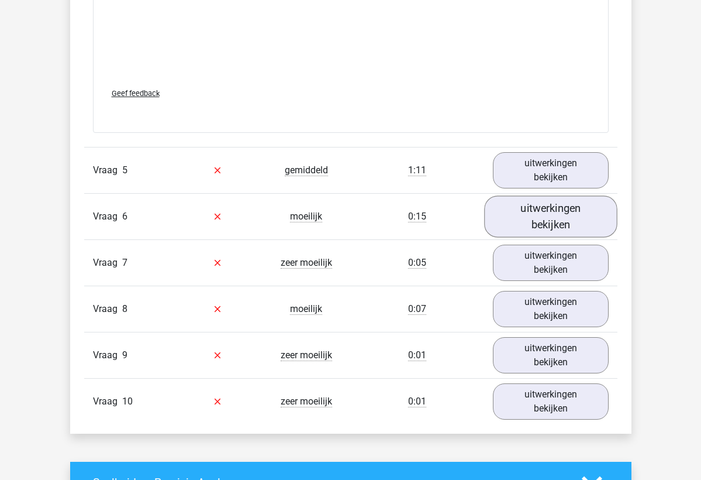
scroll to position [1290, 0]
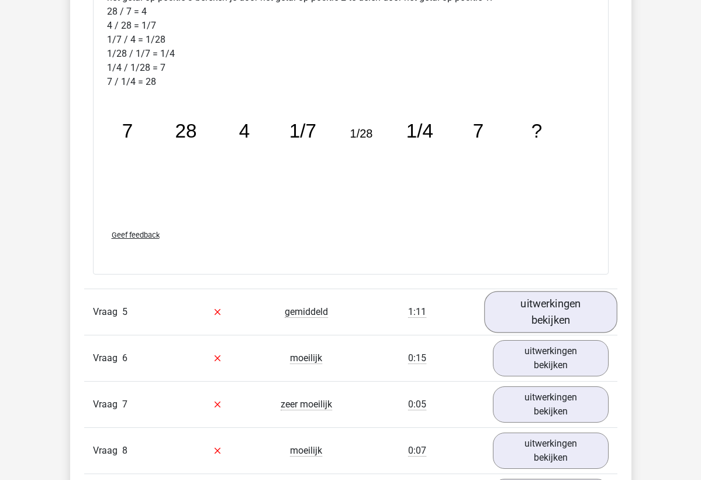
click at [549, 324] on link "uitwerkingen bekijken" at bounding box center [550, 312] width 133 height 42
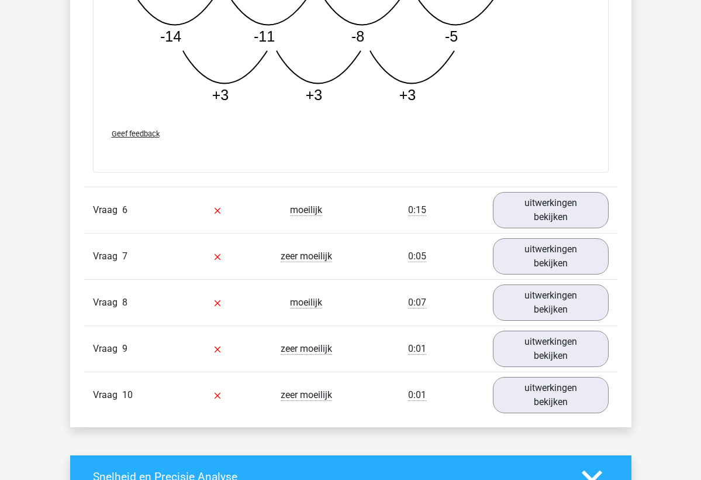
scroll to position [2003, 0]
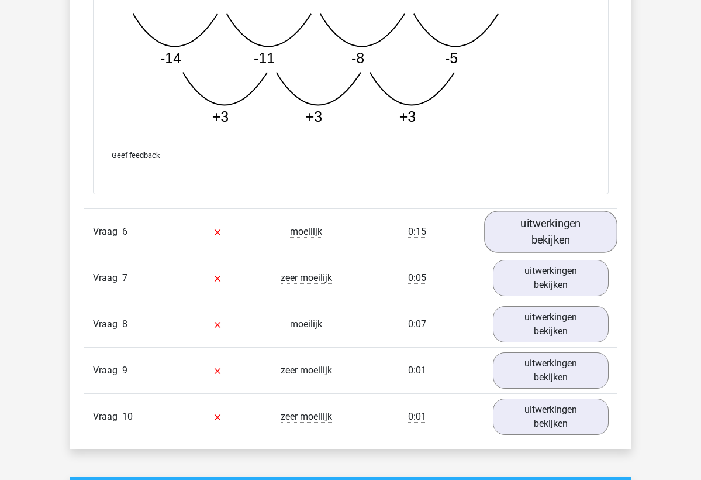
click at [551, 240] on link "uitwerkingen bekijken" at bounding box center [550, 232] width 133 height 42
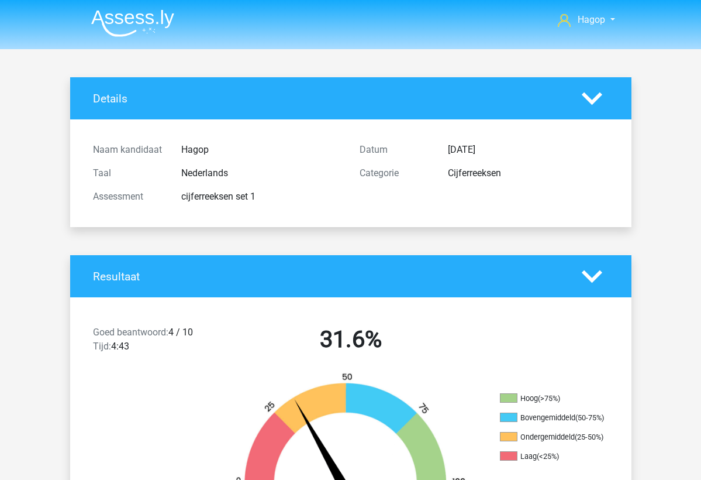
scroll to position [0, 0]
click at [106, 26] on img at bounding box center [132, 22] width 83 height 27
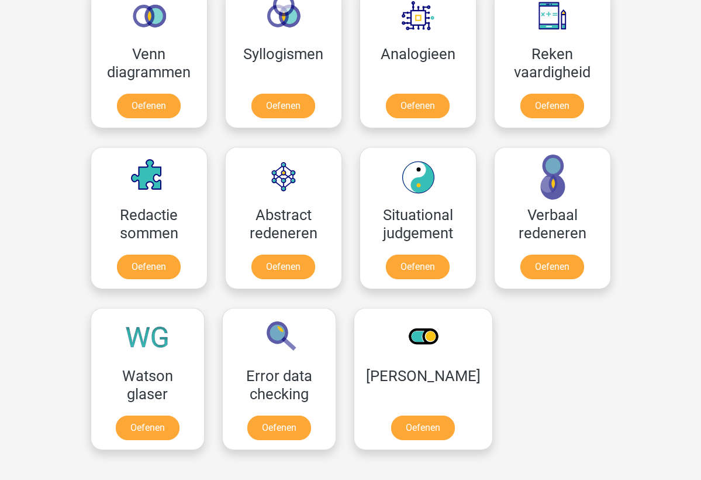
scroll to position [733, 0]
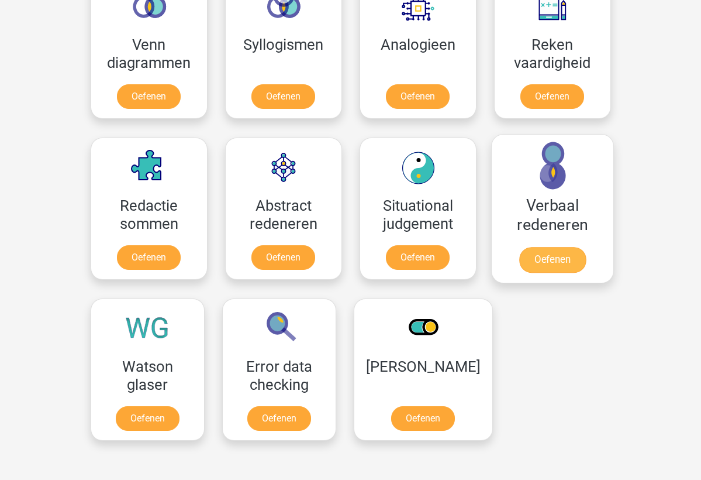
click at [573, 263] on link "Oefenen" at bounding box center [552, 260] width 67 height 26
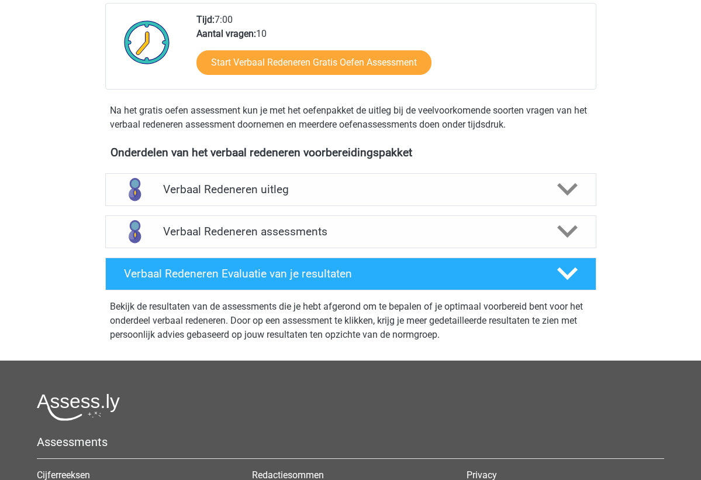
scroll to position [308, 0]
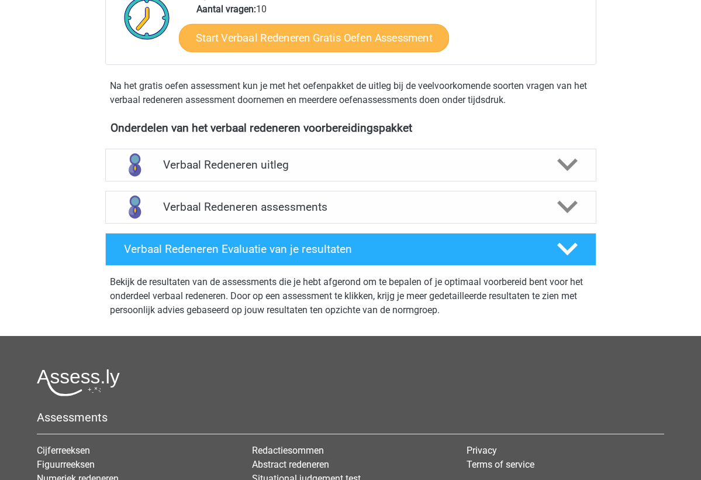
click at [356, 44] on link "Start Verbaal Redeneren Gratis Oefen Assessment" at bounding box center [314, 38] width 270 height 28
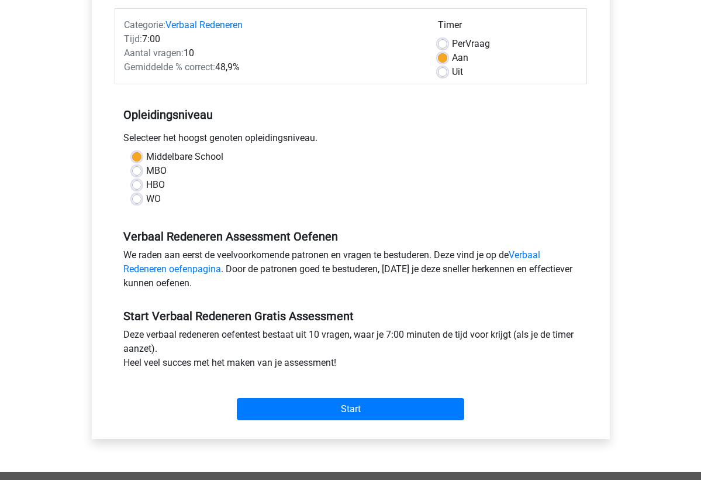
scroll to position [298, 0]
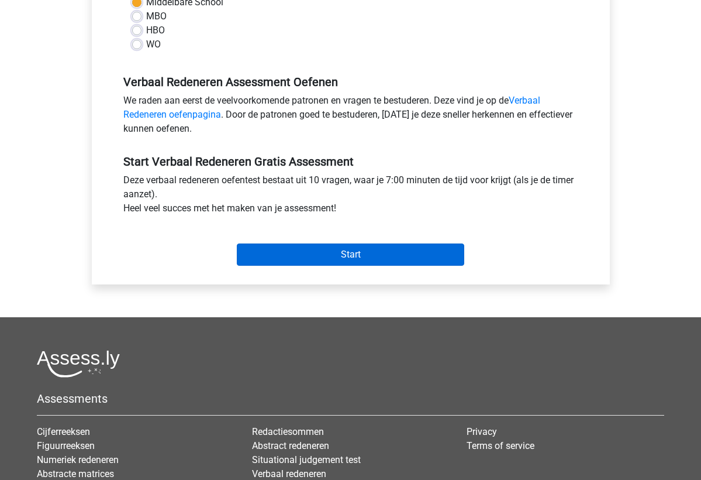
click at [364, 258] on input "Start" at bounding box center [350, 254] width 227 height 22
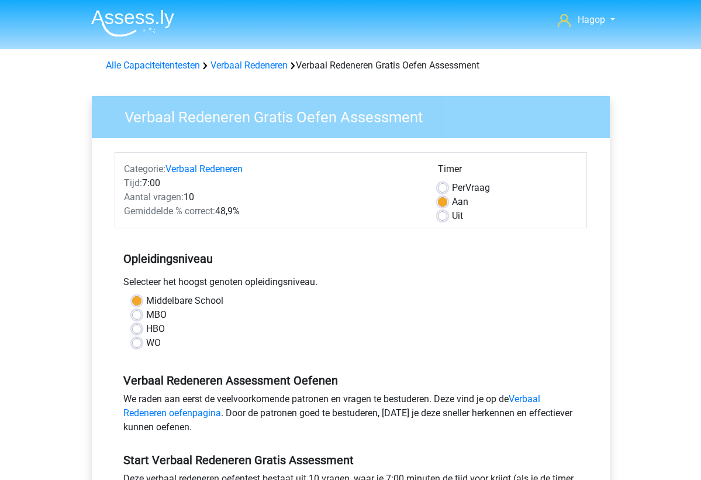
scroll to position [0, 0]
click at [158, 21] on img at bounding box center [132, 22] width 83 height 27
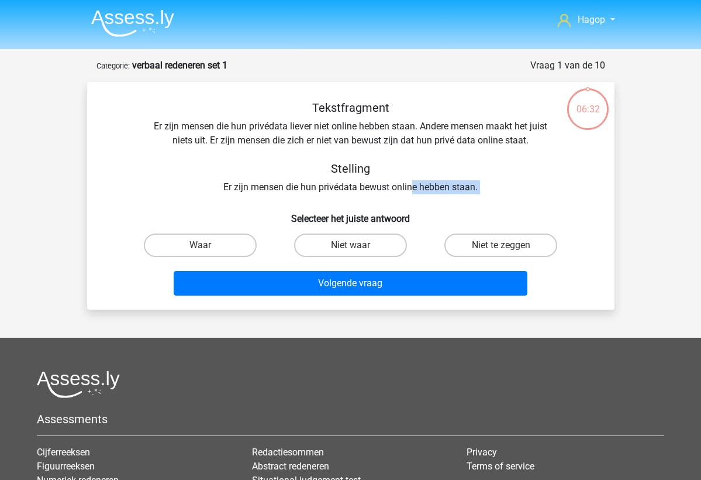
drag, startPoint x: 512, startPoint y: 208, endPoint x: 411, endPoint y: 192, distance: 103.0
click at [411, 192] on div "Tekstfragment Er zijn mensen die hun privédata liever niet online hebben staan.…" at bounding box center [351, 200] width 518 height 199
click at [551, 163] on h5 "Stelling" at bounding box center [350, 168] width 415 height 14
click at [500, 244] on label "Niet te zeggen" at bounding box center [500, 244] width 113 height 23
click at [501, 245] on input "Niet te zeggen" at bounding box center [505, 249] width 8 height 8
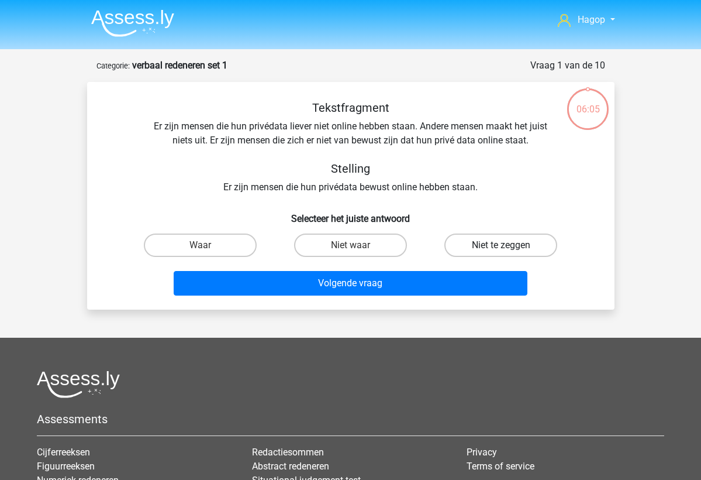
radio input "true"
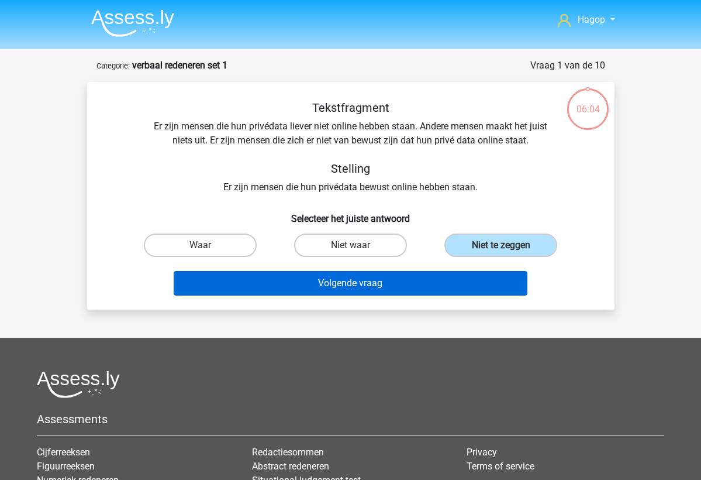
click at [483, 284] on button "Volgende vraag" at bounding box center [351, 283] width 354 height 25
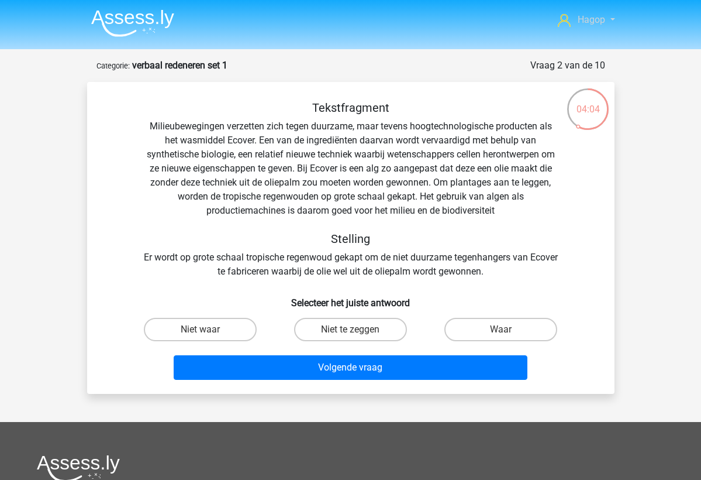
click at [594, 24] on span "Hagop" at bounding box center [591, 19] width 27 height 11
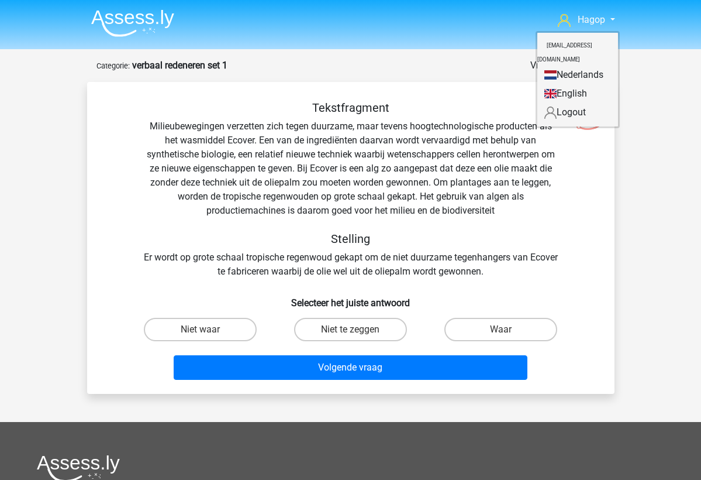
click at [590, 30] on nav "Hagop hagopkederlarian07@gmail.com Nederlands English" at bounding box center [351, 21] width 538 height 38
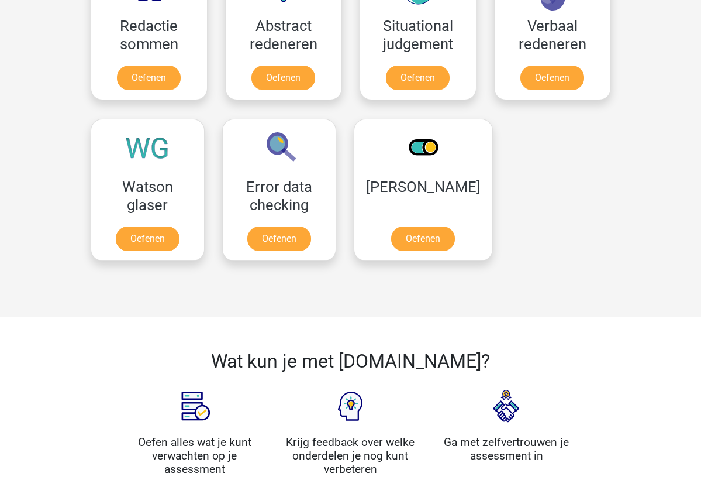
scroll to position [921, 0]
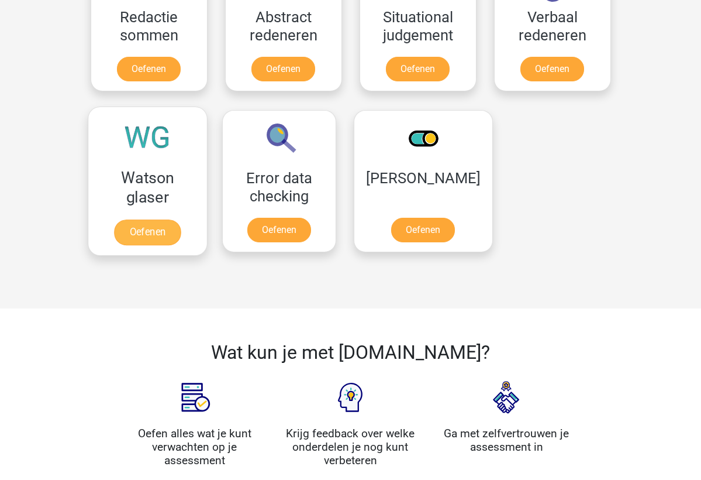
click at [167, 219] on link "Oefenen" at bounding box center [147, 232] width 67 height 26
